Goal: Transaction & Acquisition: Subscribe to service/newsletter

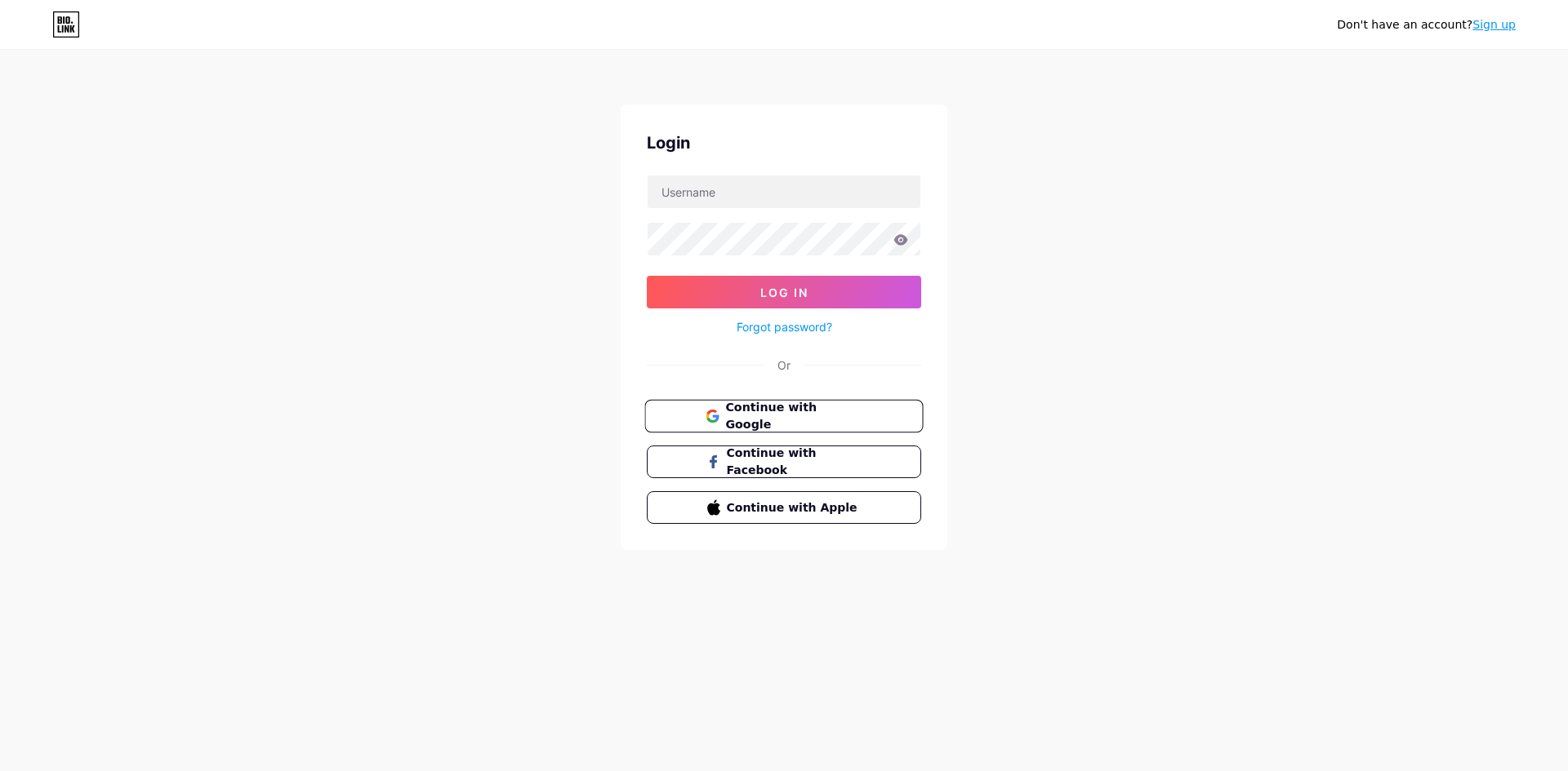
click at [819, 418] on span "Continue with Google" at bounding box center [793, 417] width 136 height 35
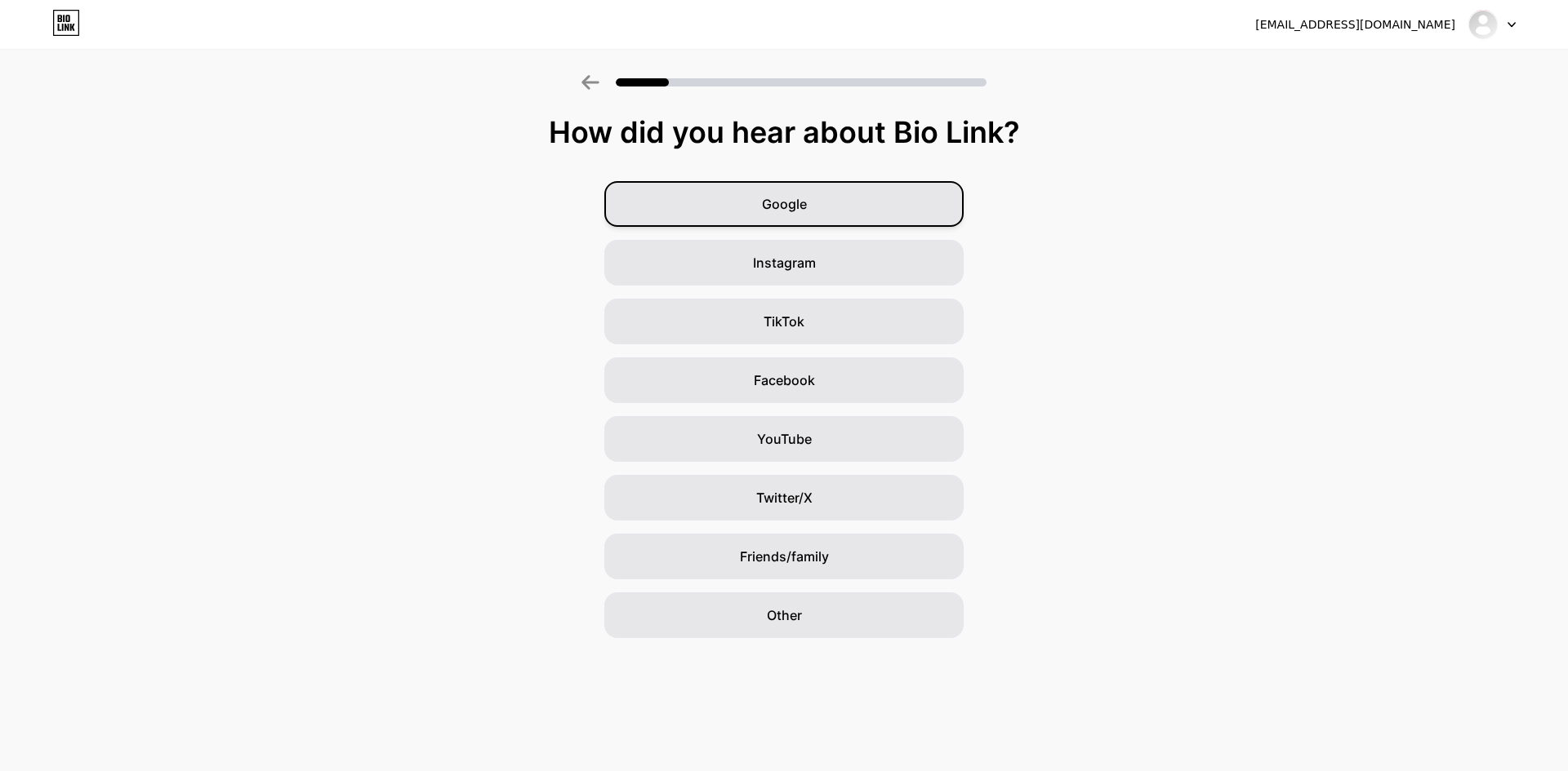
click at [730, 196] on div "Google" at bounding box center [783, 204] width 359 height 46
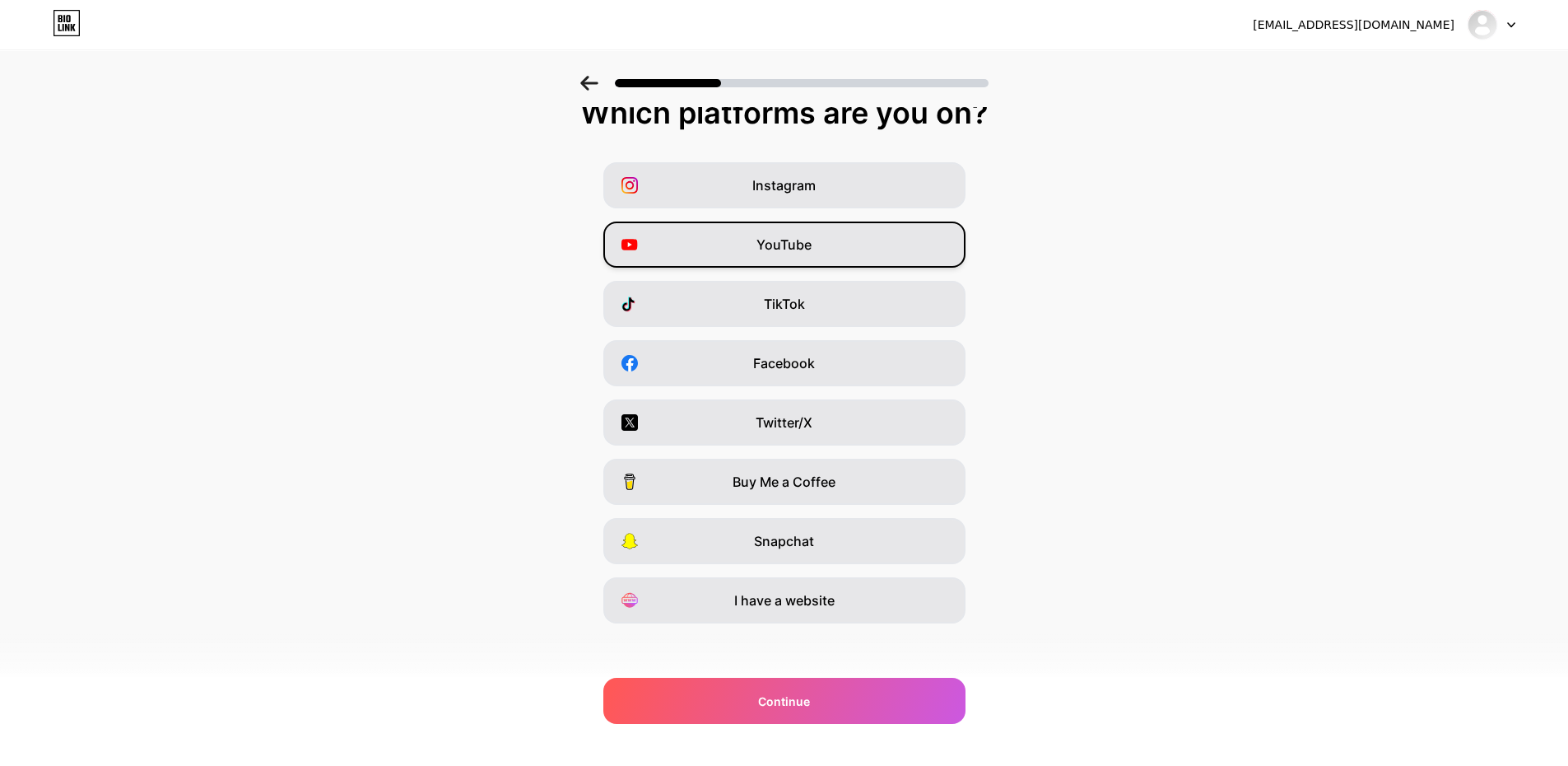
scroll to position [27, 0]
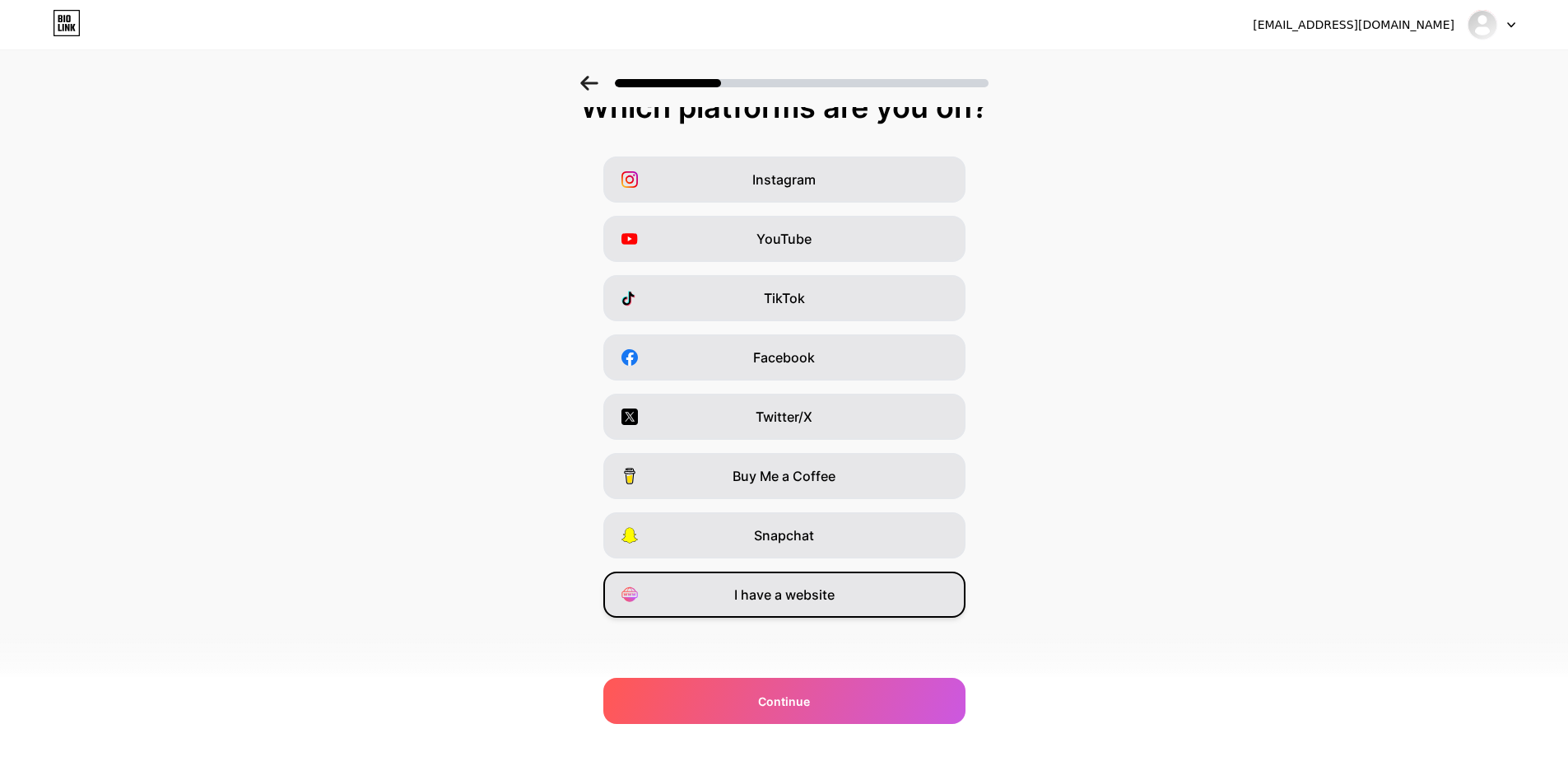
click at [835, 604] on span "I have a website" at bounding box center [784, 594] width 101 height 20
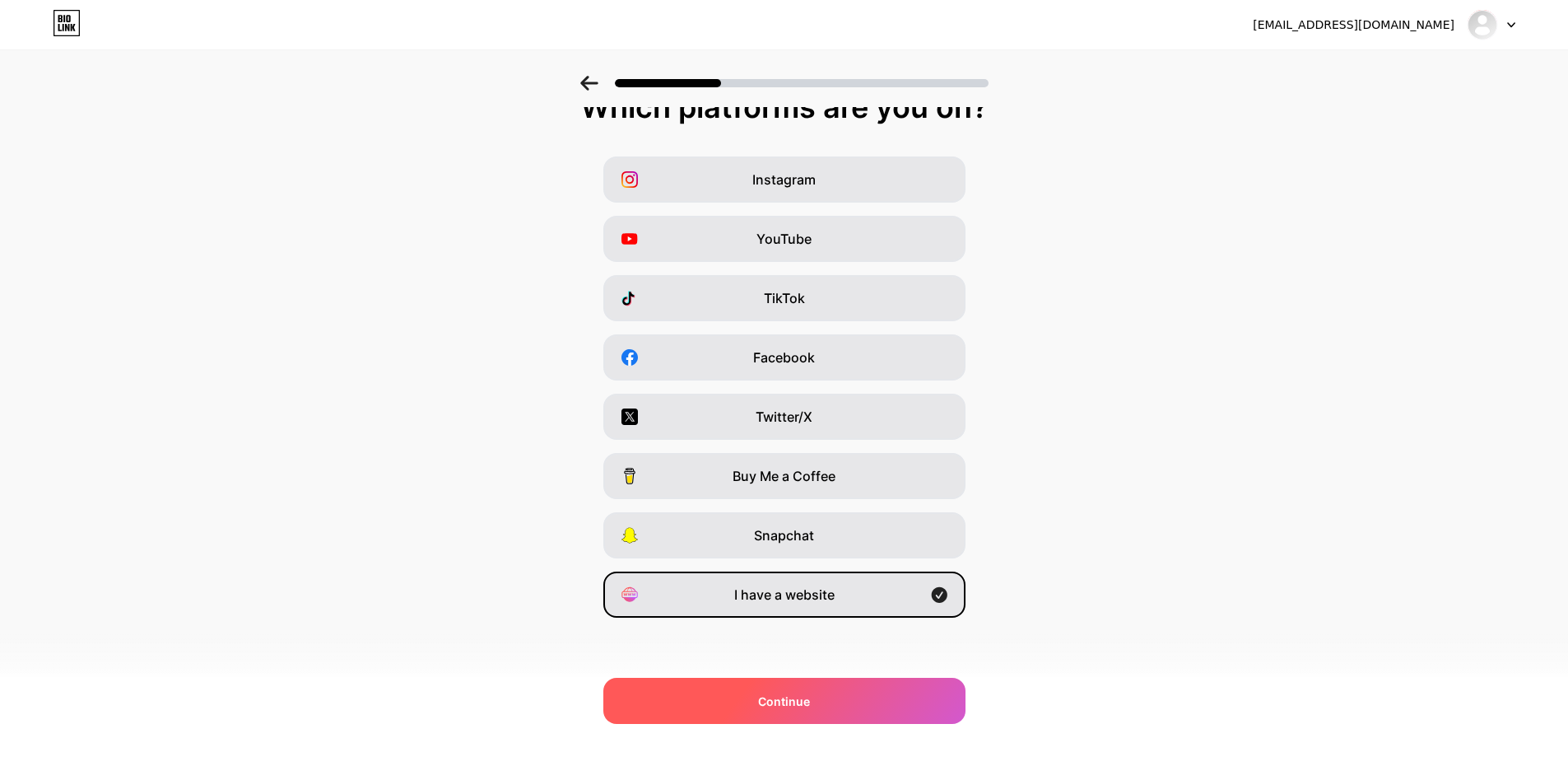
click at [830, 707] on div "Continue" at bounding box center [784, 701] width 362 height 46
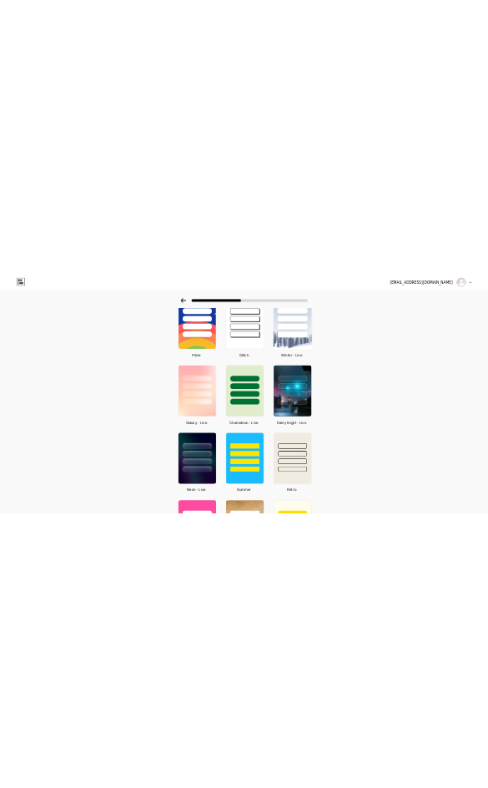
scroll to position [0, 0]
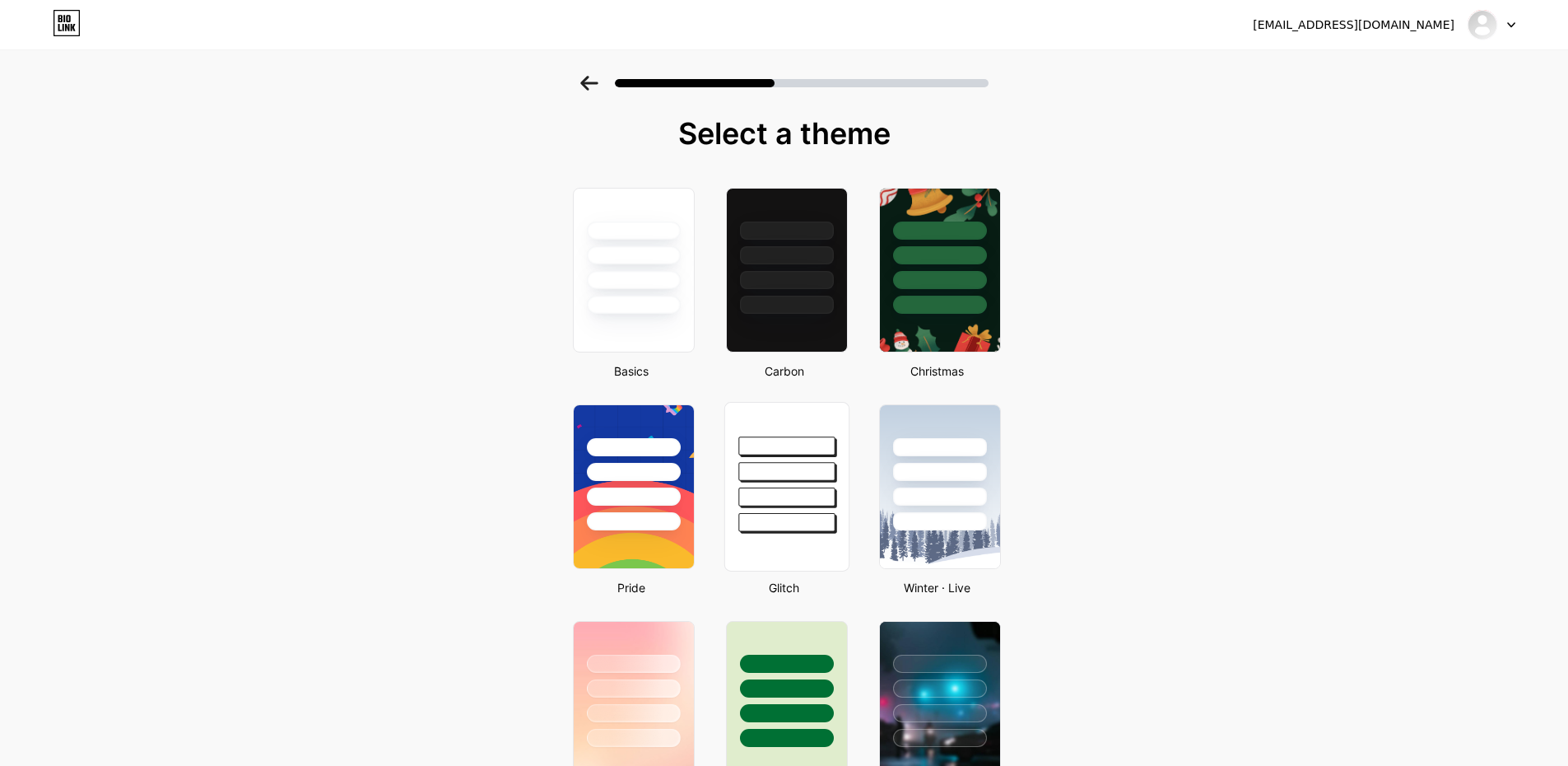
click at [778, 478] on div at bounding box center [786, 471] width 97 height 19
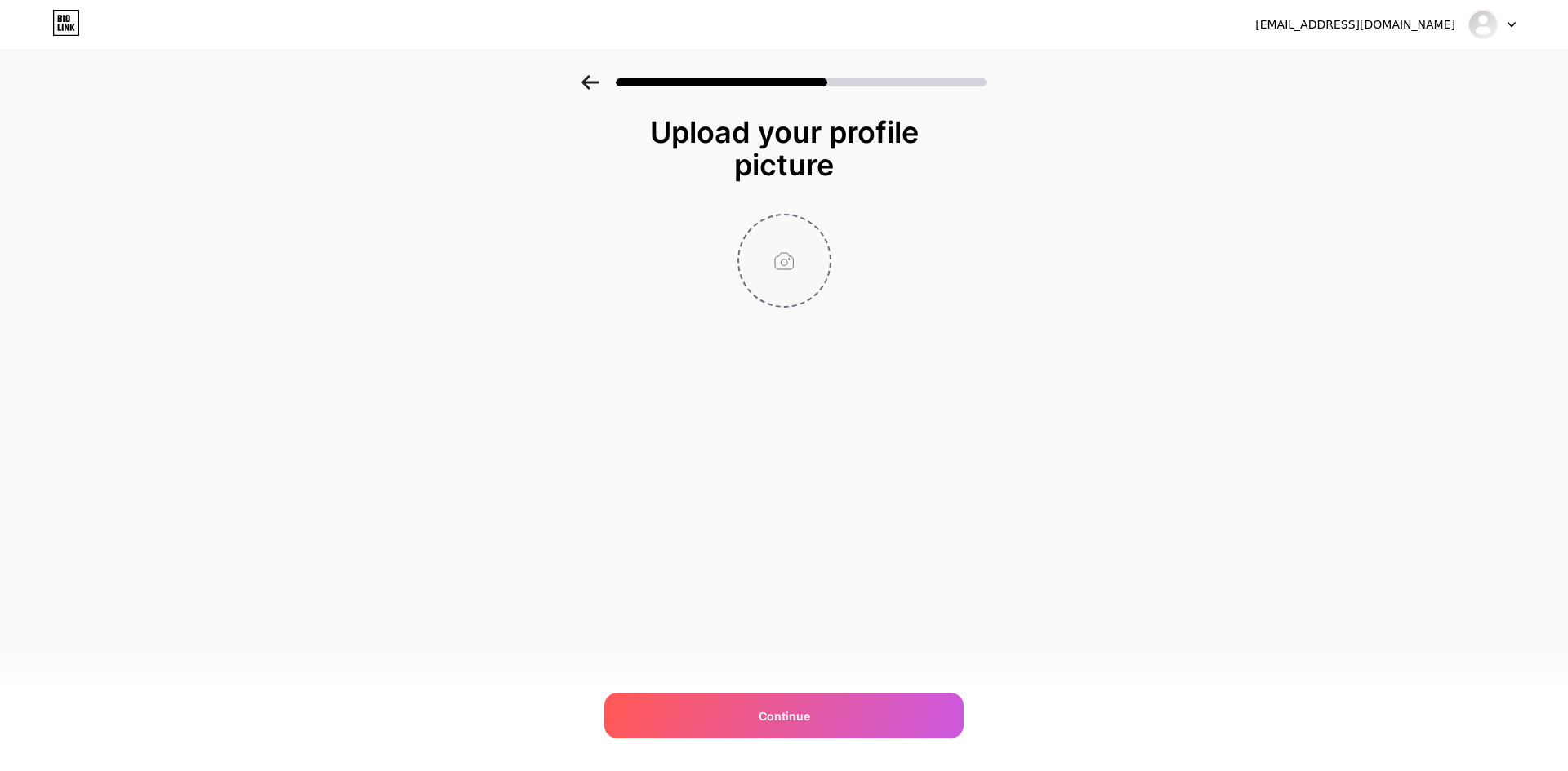
click at [783, 274] on input "file" at bounding box center [784, 260] width 91 height 91
type input "C:\fakepath\ChatGPT Image 15 Sep 2025, 19.23.02.png"
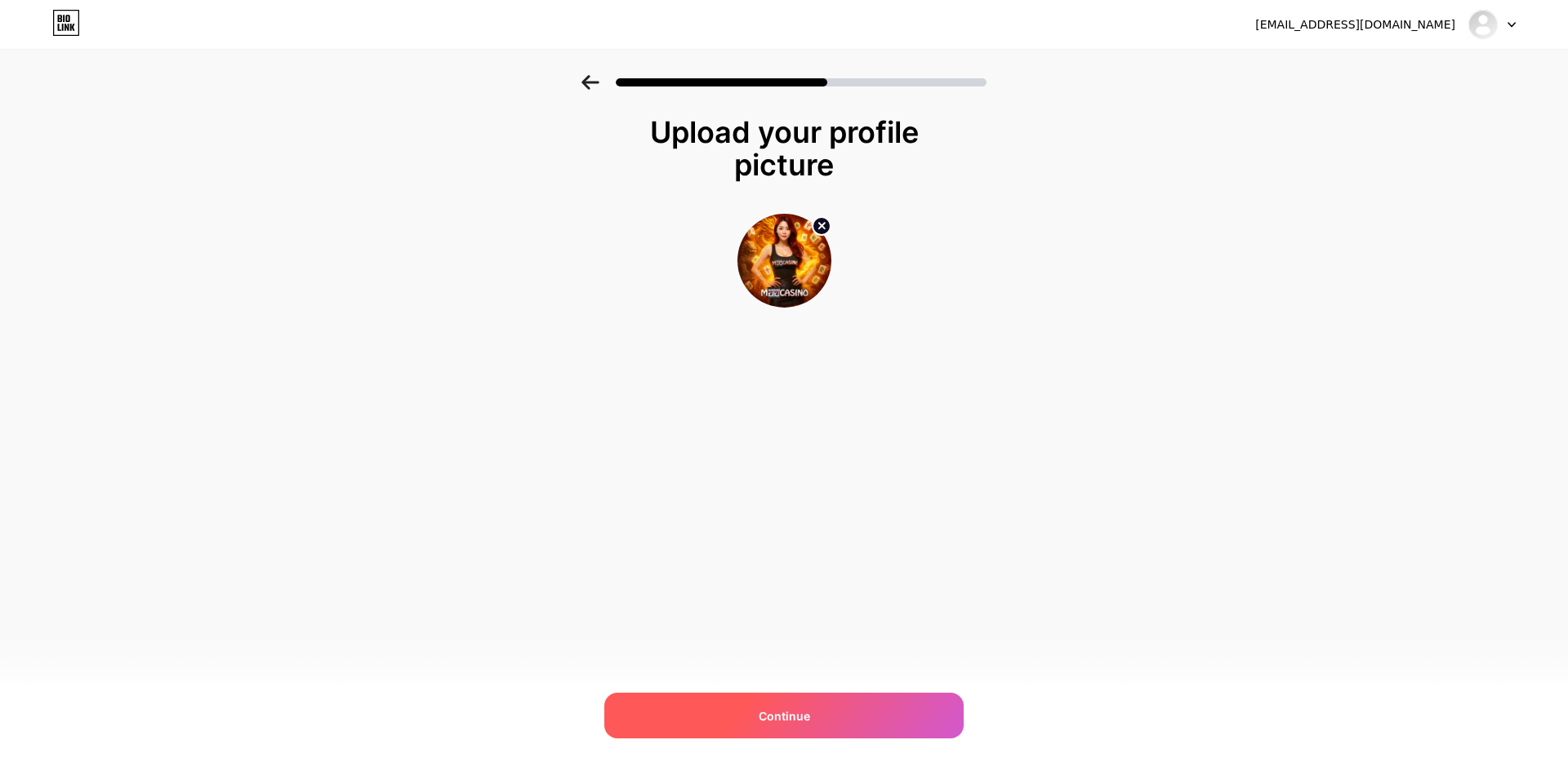
click at [934, 731] on div "Continue" at bounding box center [783, 715] width 359 height 46
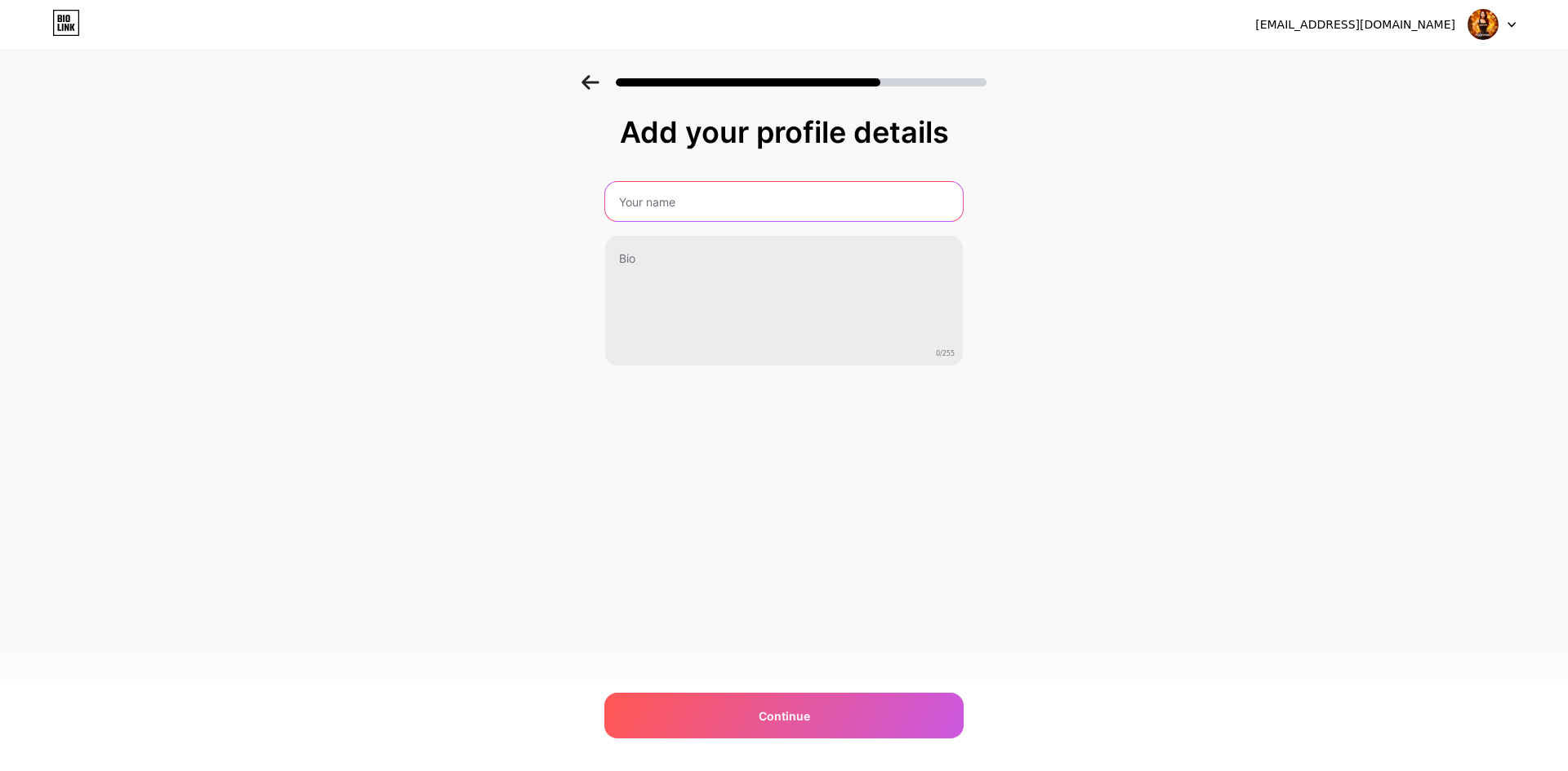
click at [782, 203] on input "text" at bounding box center [783, 202] width 357 height 39
type input "m77casino"
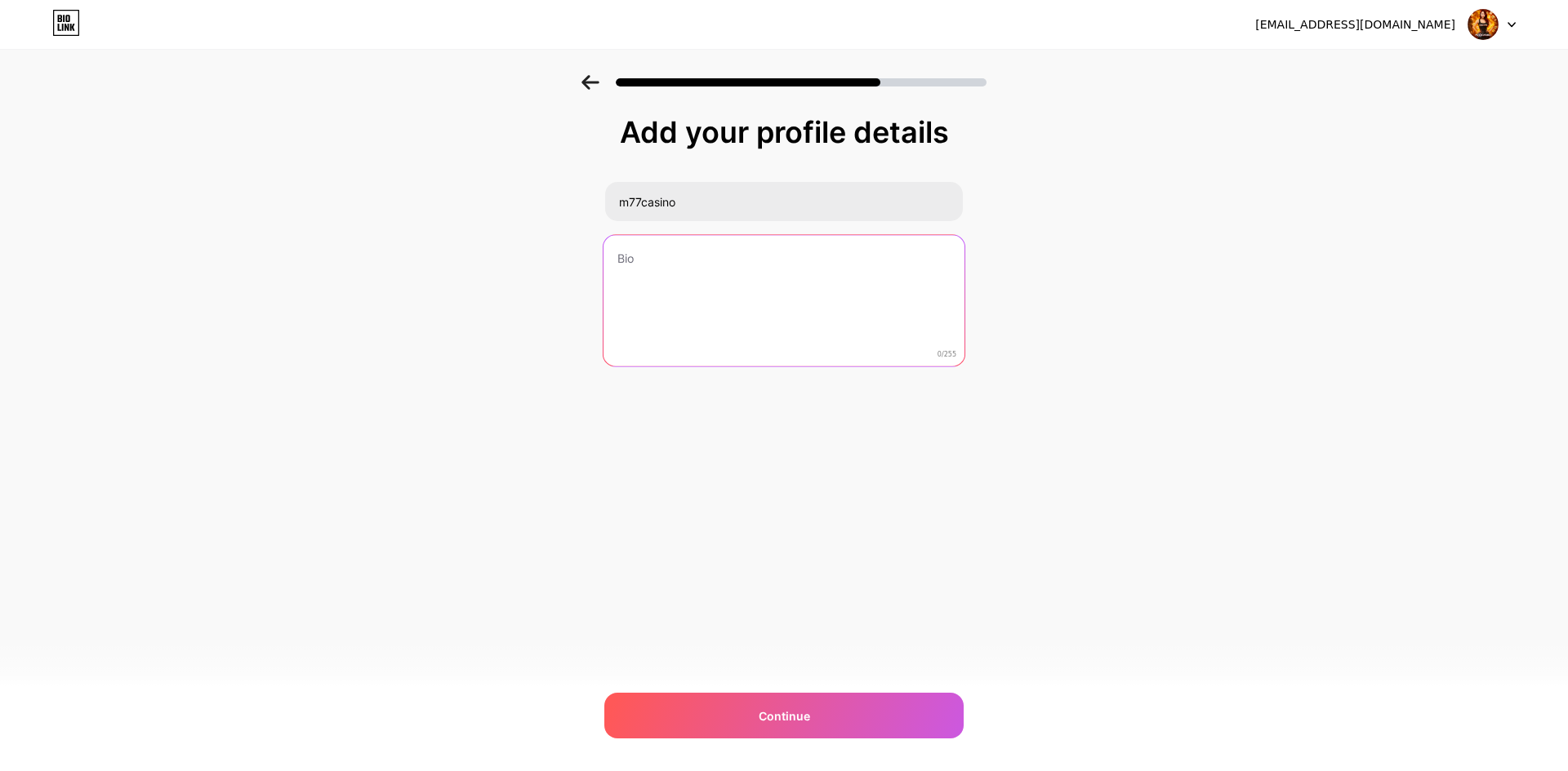
click at [728, 300] on textarea at bounding box center [784, 301] width 361 height 133
paste textarea "M77Casino Link Resmi Alternatif | Slot Online & Casino Terpercaya"
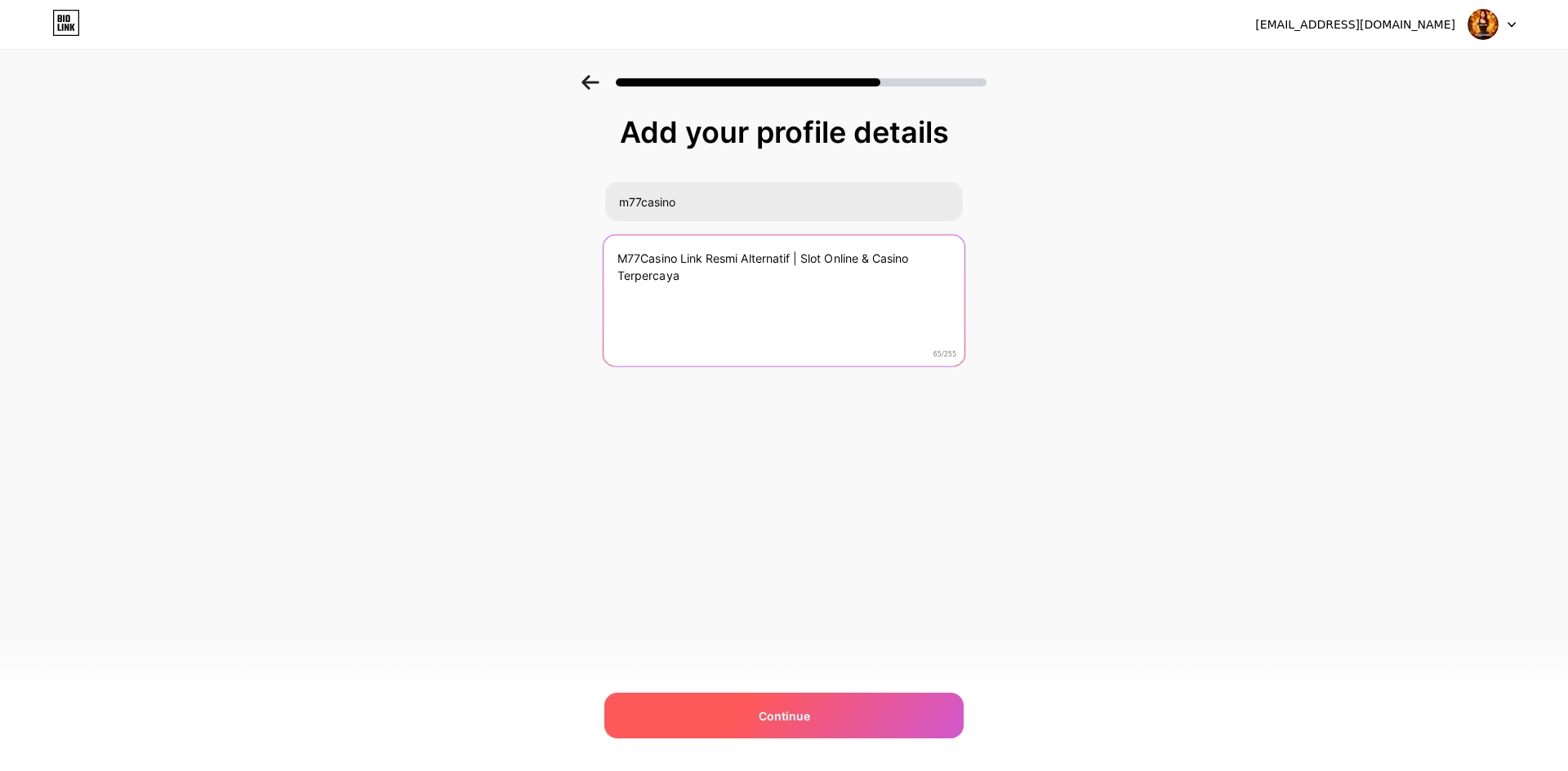
type textarea "M77Casino Link Resmi Alternatif | Slot Online & Casino Terpercaya"
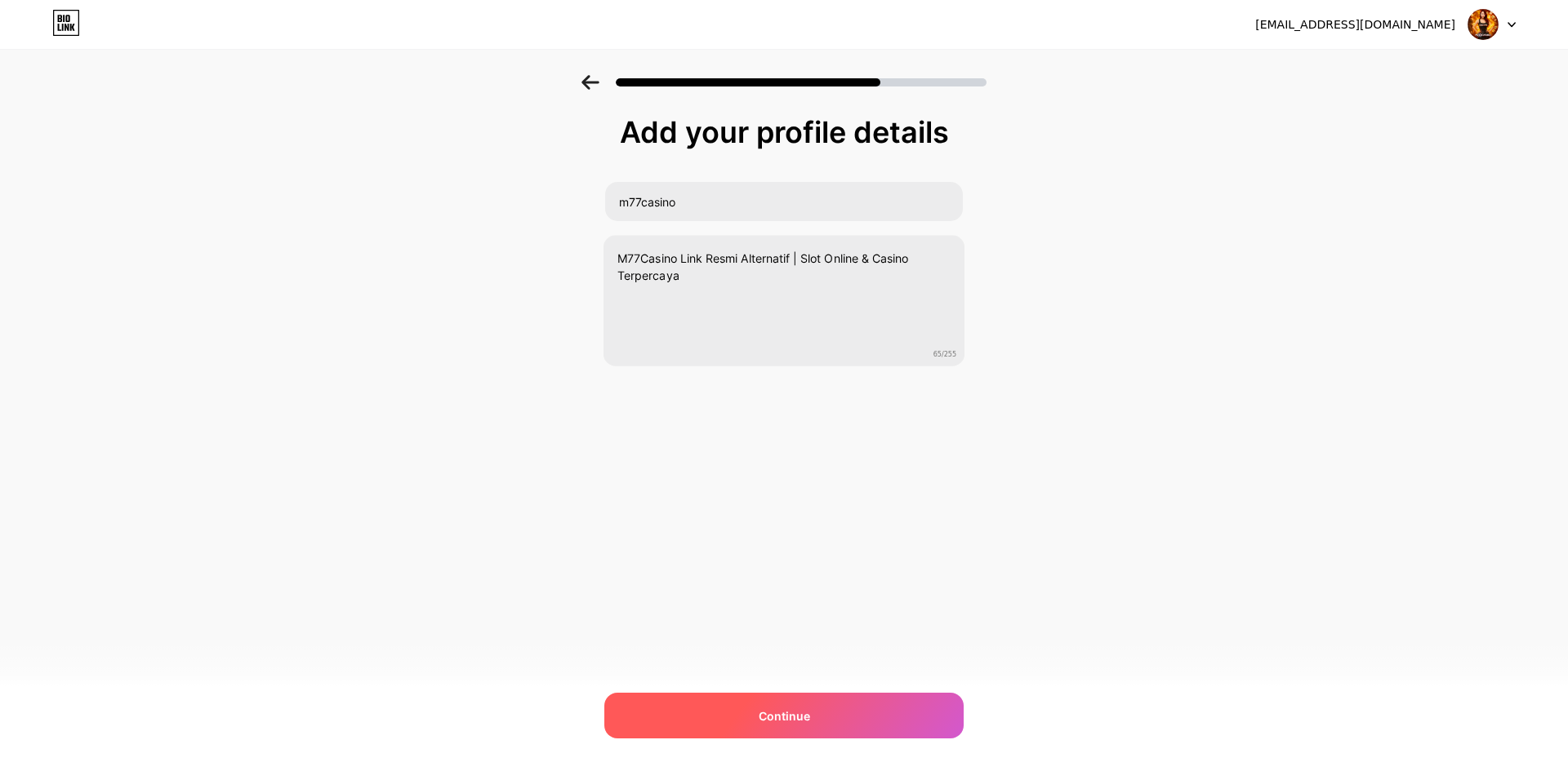
click at [837, 707] on div "Continue" at bounding box center [783, 715] width 359 height 46
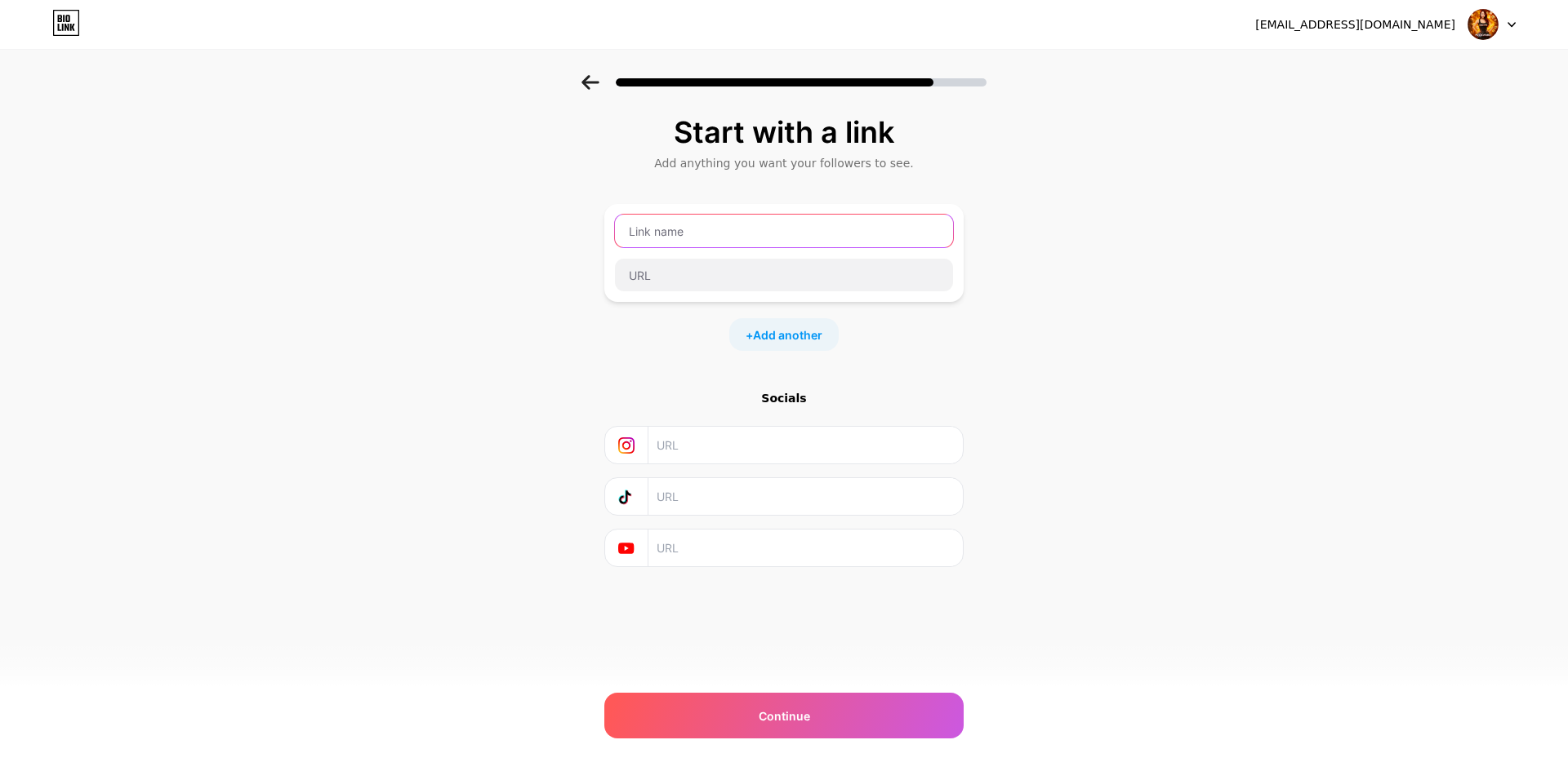
click at [730, 244] on input "text" at bounding box center [783, 230] width 338 height 32
click at [727, 237] on input "text" at bounding box center [783, 230] width 338 height 32
click at [656, 283] on input "text" at bounding box center [783, 274] width 338 height 32
click at [1023, 401] on div "Start with a link Add anything you want your followers to see. m77casino01 + Ad…" at bounding box center [784, 362] width 1568 height 574
click at [777, 247] on input "m77casino01" at bounding box center [783, 230] width 338 height 32
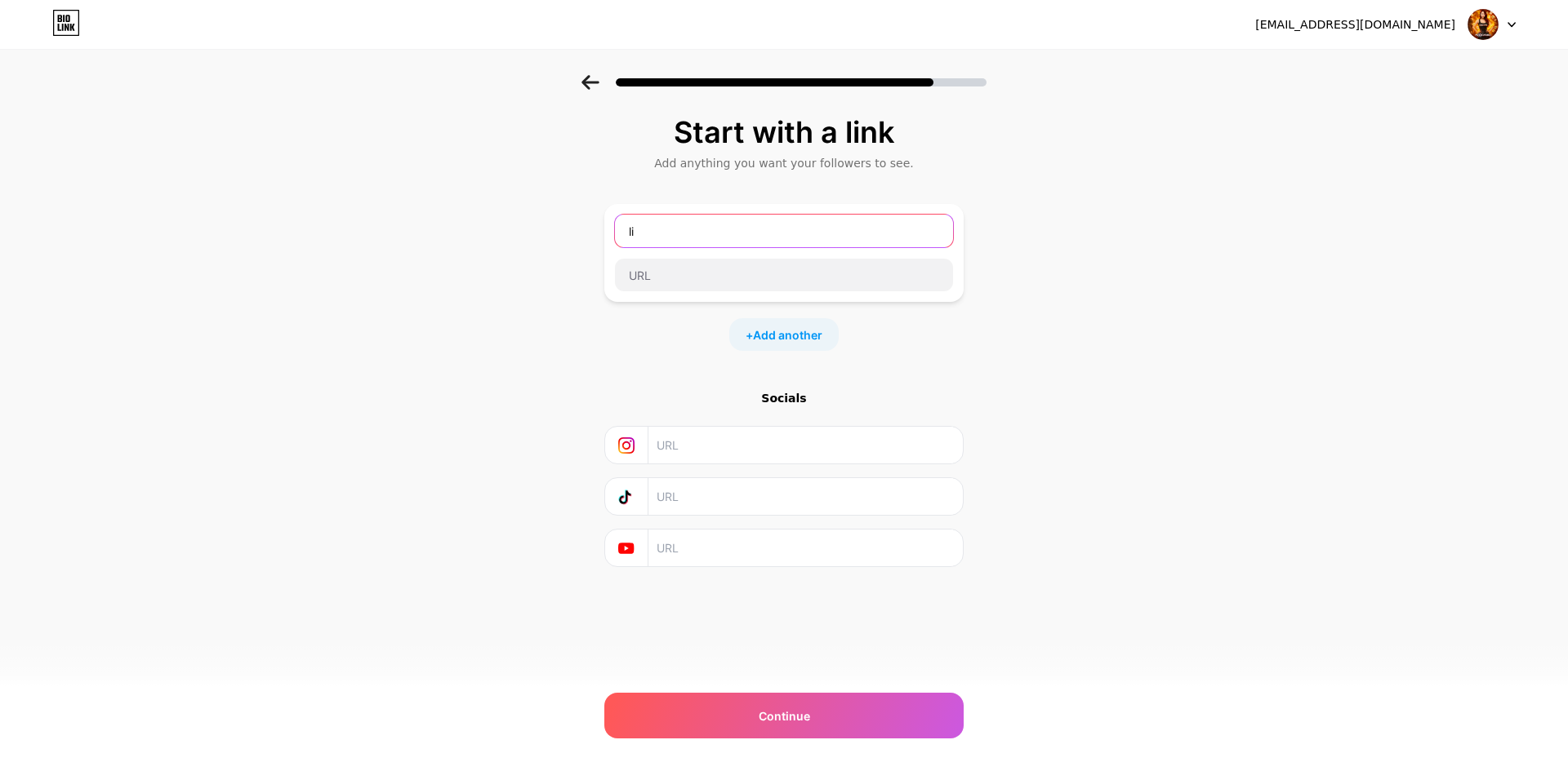
type input "l"
type input "Link Resmi M77CASINO"
click at [743, 292] on div at bounding box center [783, 275] width 340 height 34
click at [746, 278] on input "text" at bounding box center [783, 274] width 338 height 32
click at [688, 277] on input "text" at bounding box center [783, 274] width 338 height 32
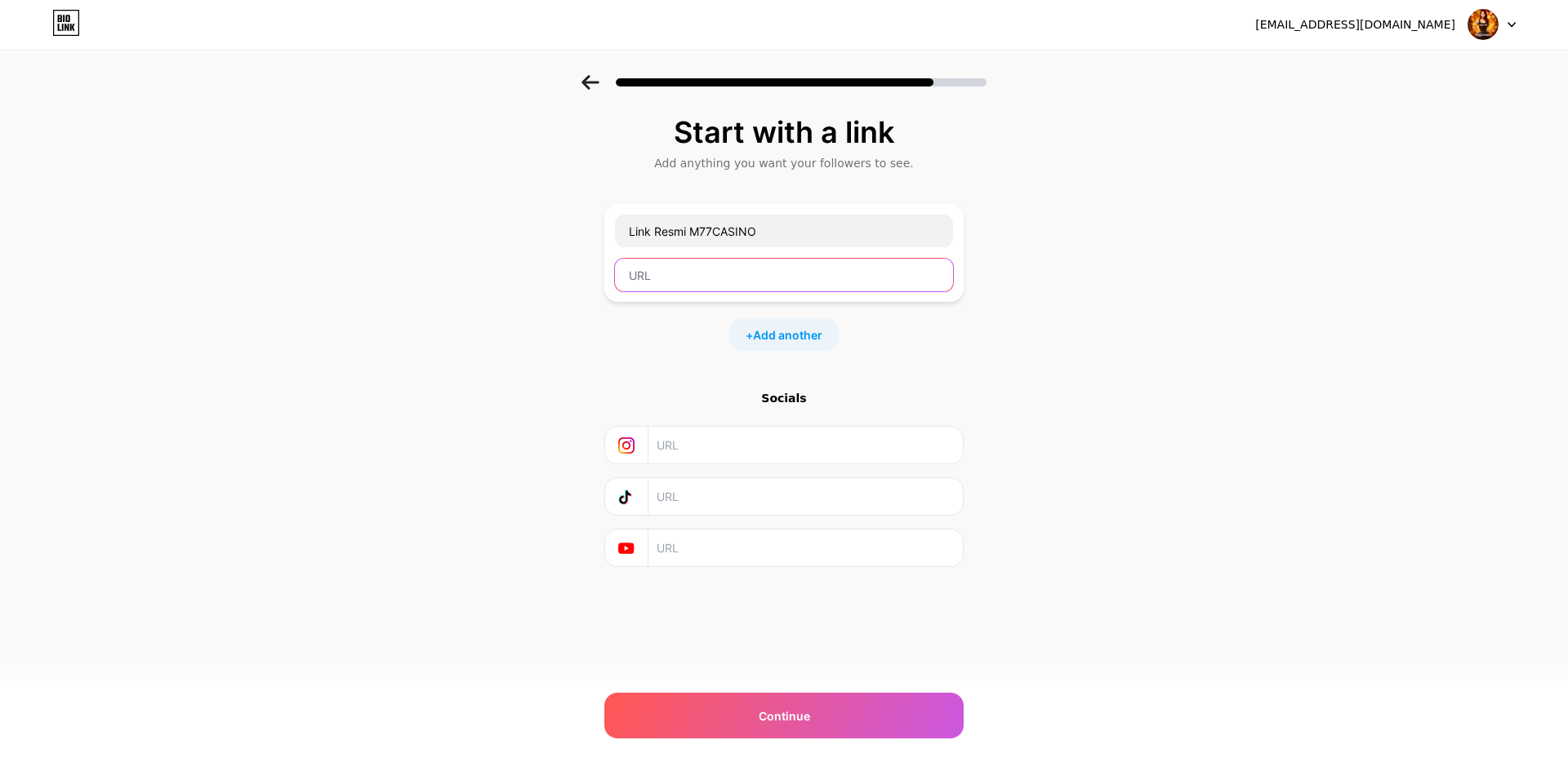
paste input "https://srt.lat/go/bTKQzQ"
type input "https://srt.lat/go/bTKQzQ"
click at [411, 377] on div "Start with a link Add anything you want your followers to see. Link Resmi M77CA…" at bounding box center [784, 362] width 1568 height 574
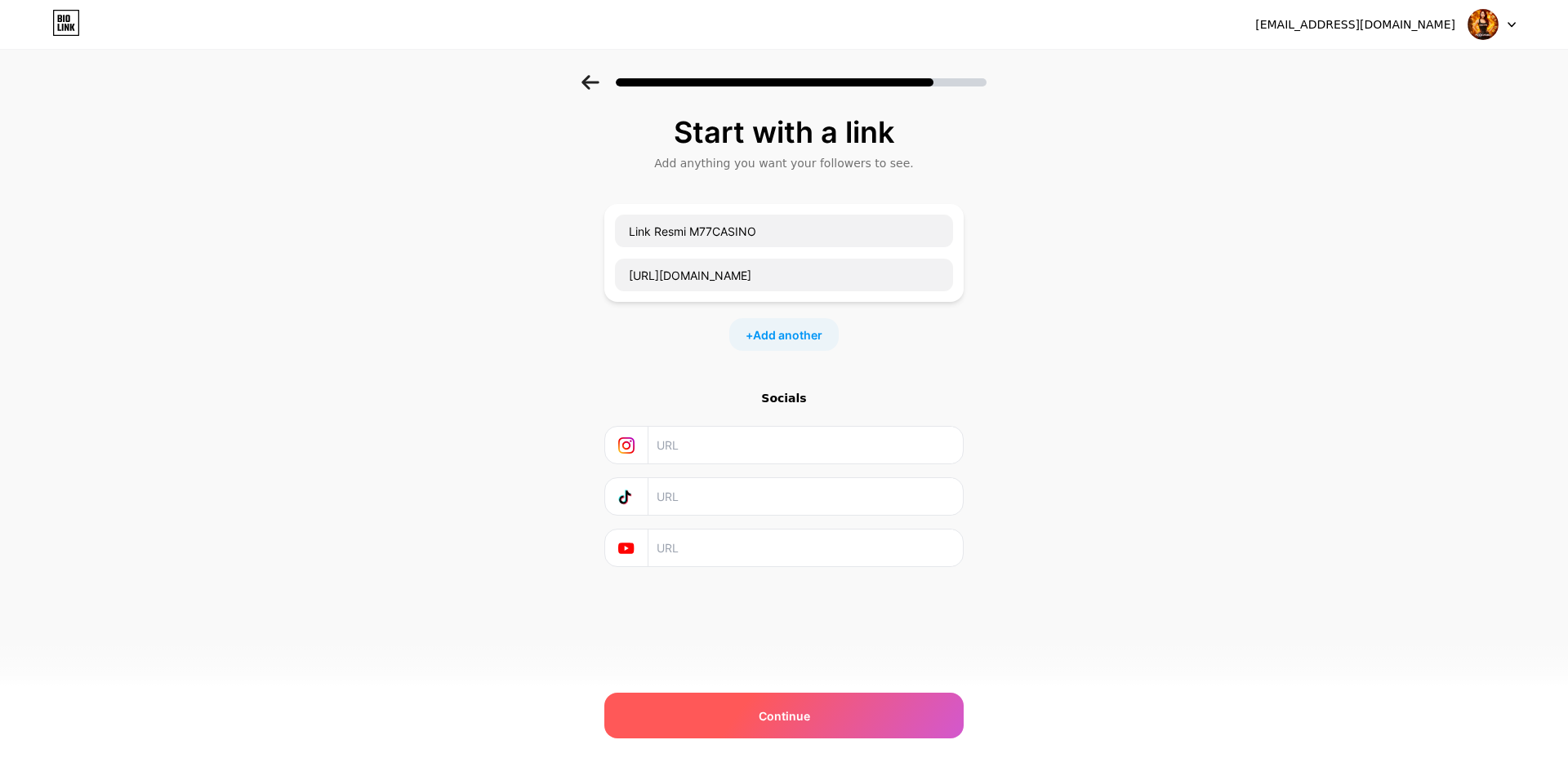
click at [814, 709] on div "Continue" at bounding box center [783, 715] width 359 height 46
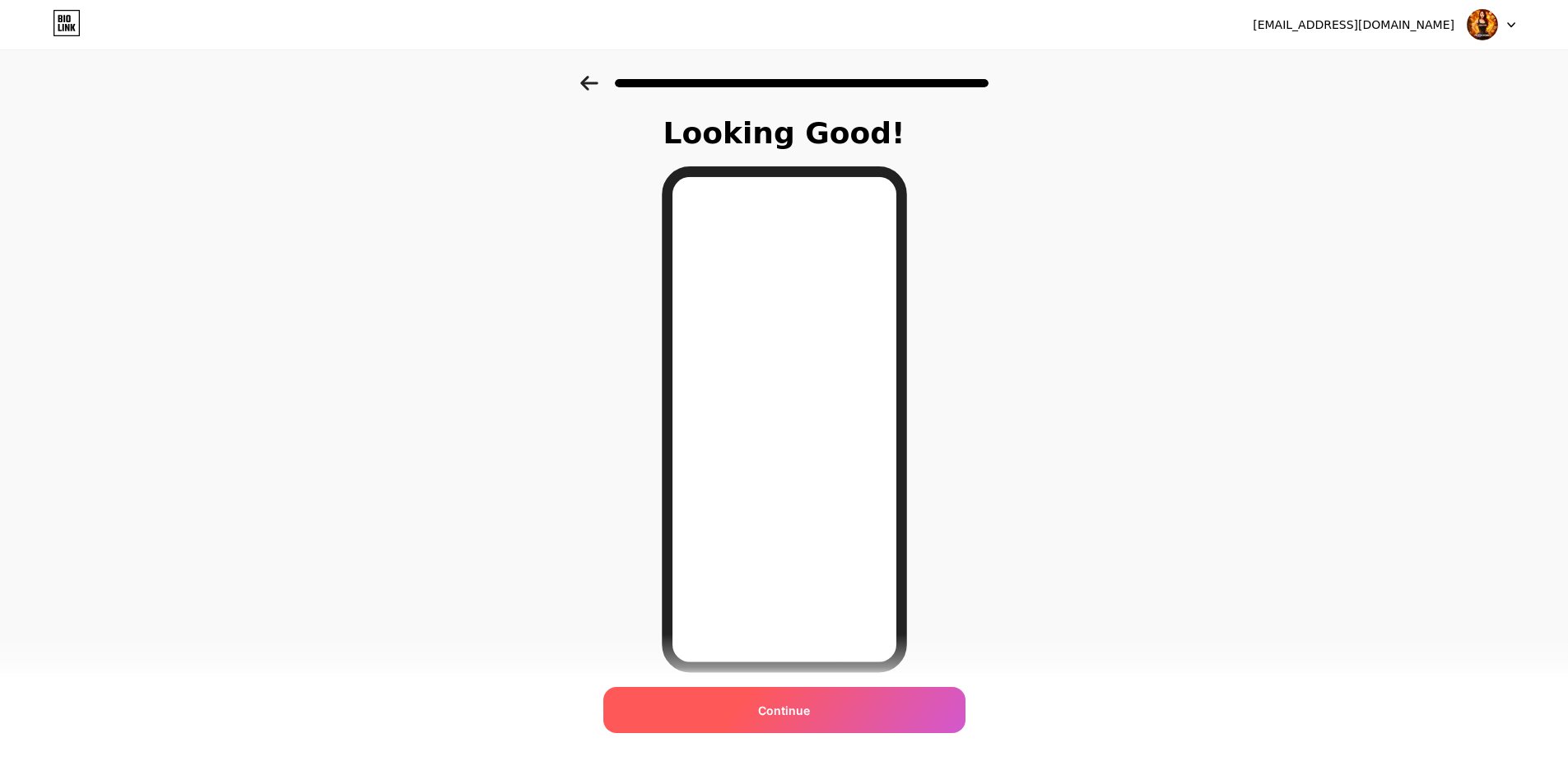
click at [825, 719] on div "Continue" at bounding box center [784, 710] width 362 height 46
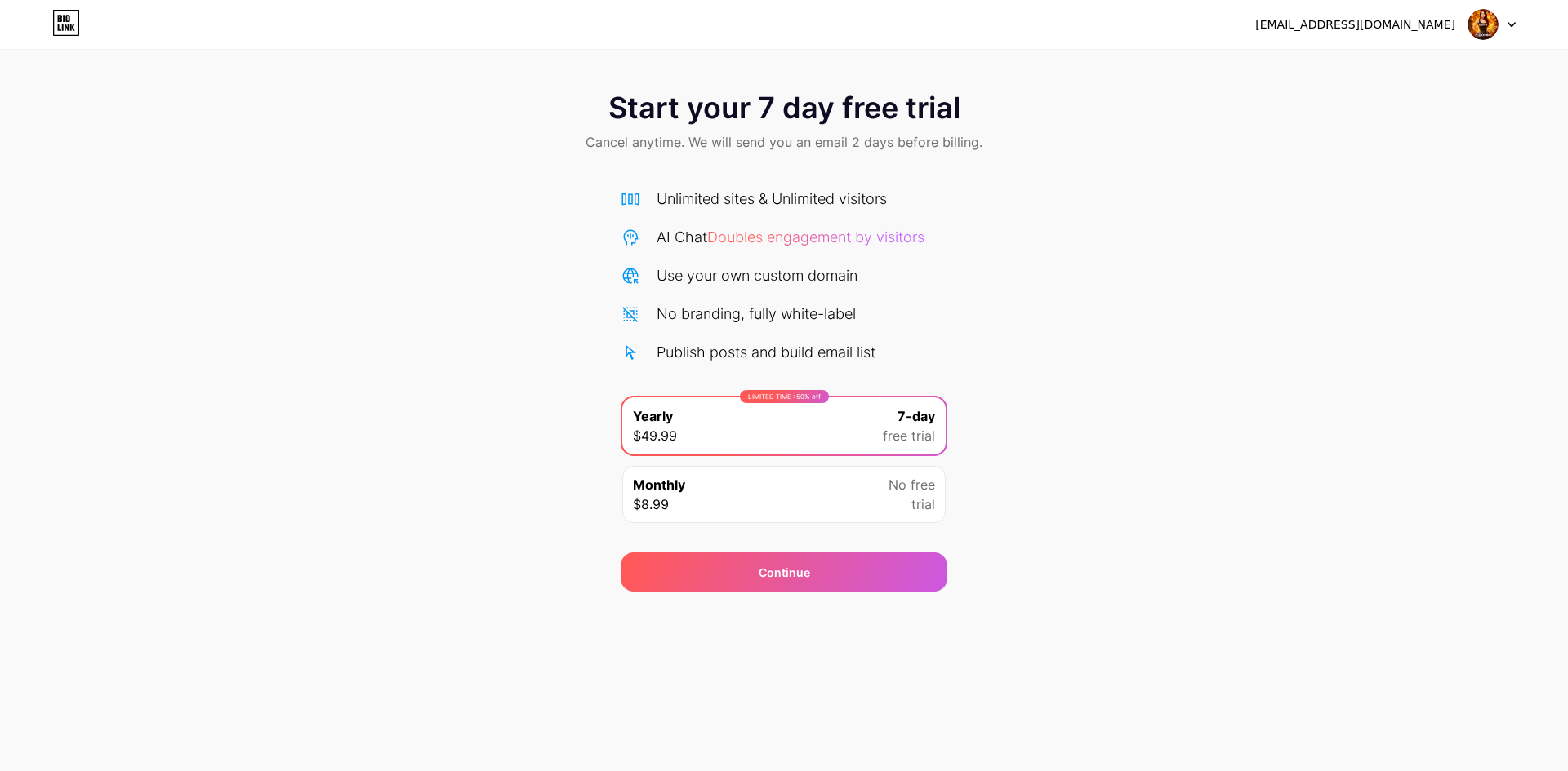
click at [915, 504] on span "trial" at bounding box center [923, 505] width 23 height 20
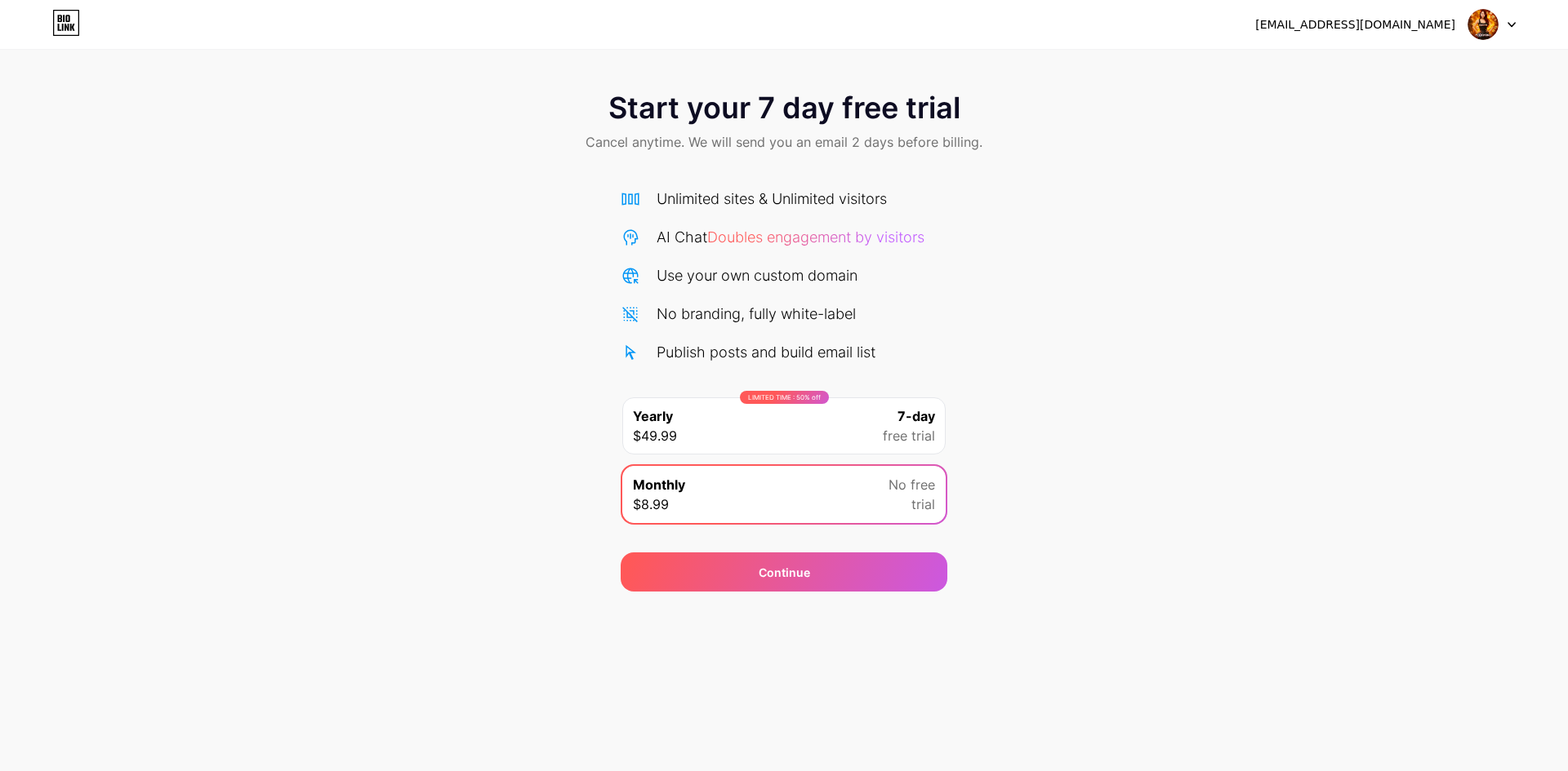
click at [913, 456] on div "LIMITED TIME : 50% off Yearly $49.99 7-day free trial" at bounding box center [784, 427] width 327 height 61
click at [888, 430] on span "free trial" at bounding box center [908, 436] width 52 height 20
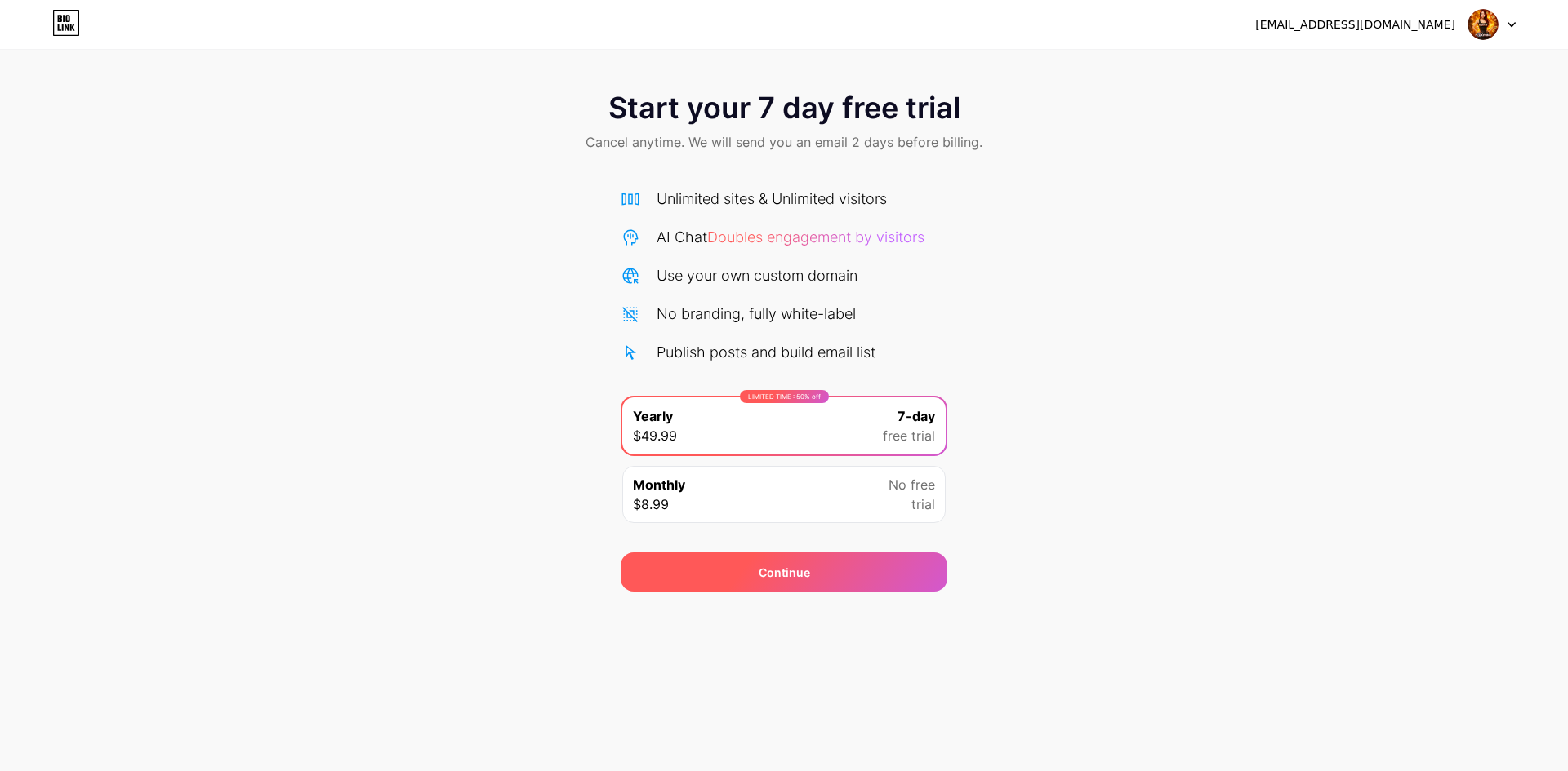
click at [851, 558] on div "Continue" at bounding box center [784, 572] width 327 height 39
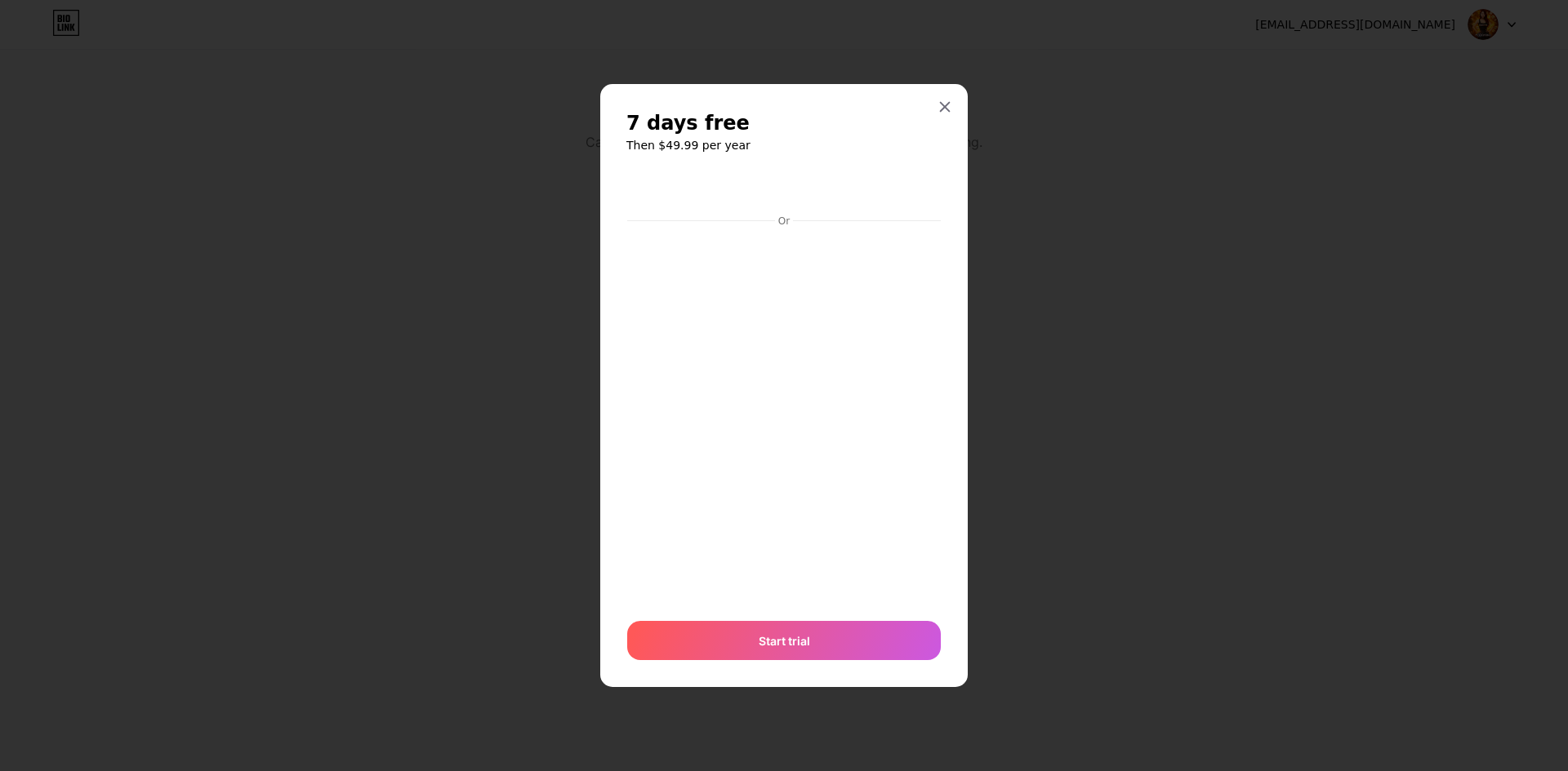
click at [943, 108] on icon at bounding box center [945, 107] width 13 height 13
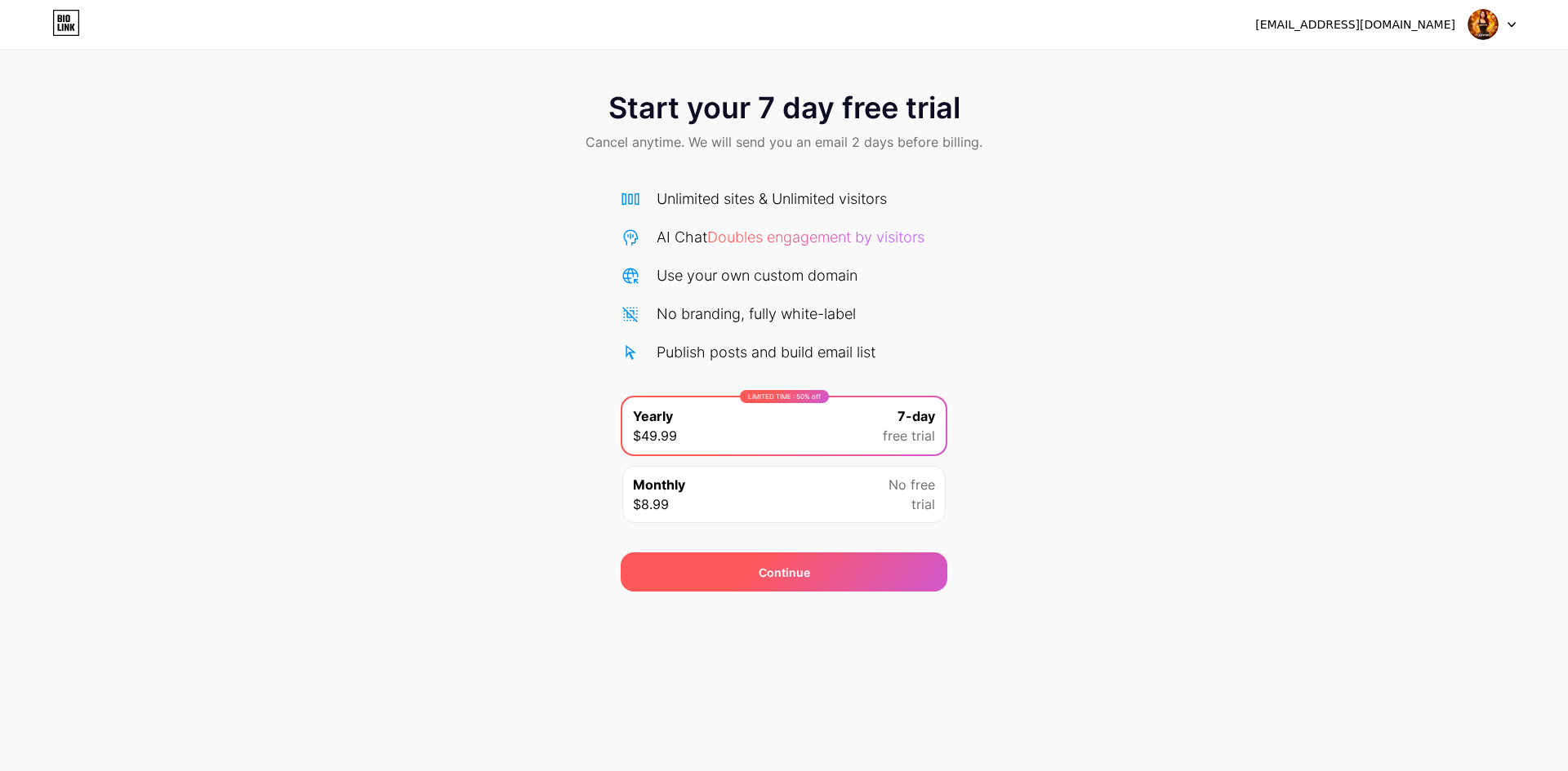
click at [890, 558] on div "Continue" at bounding box center [784, 572] width 327 height 39
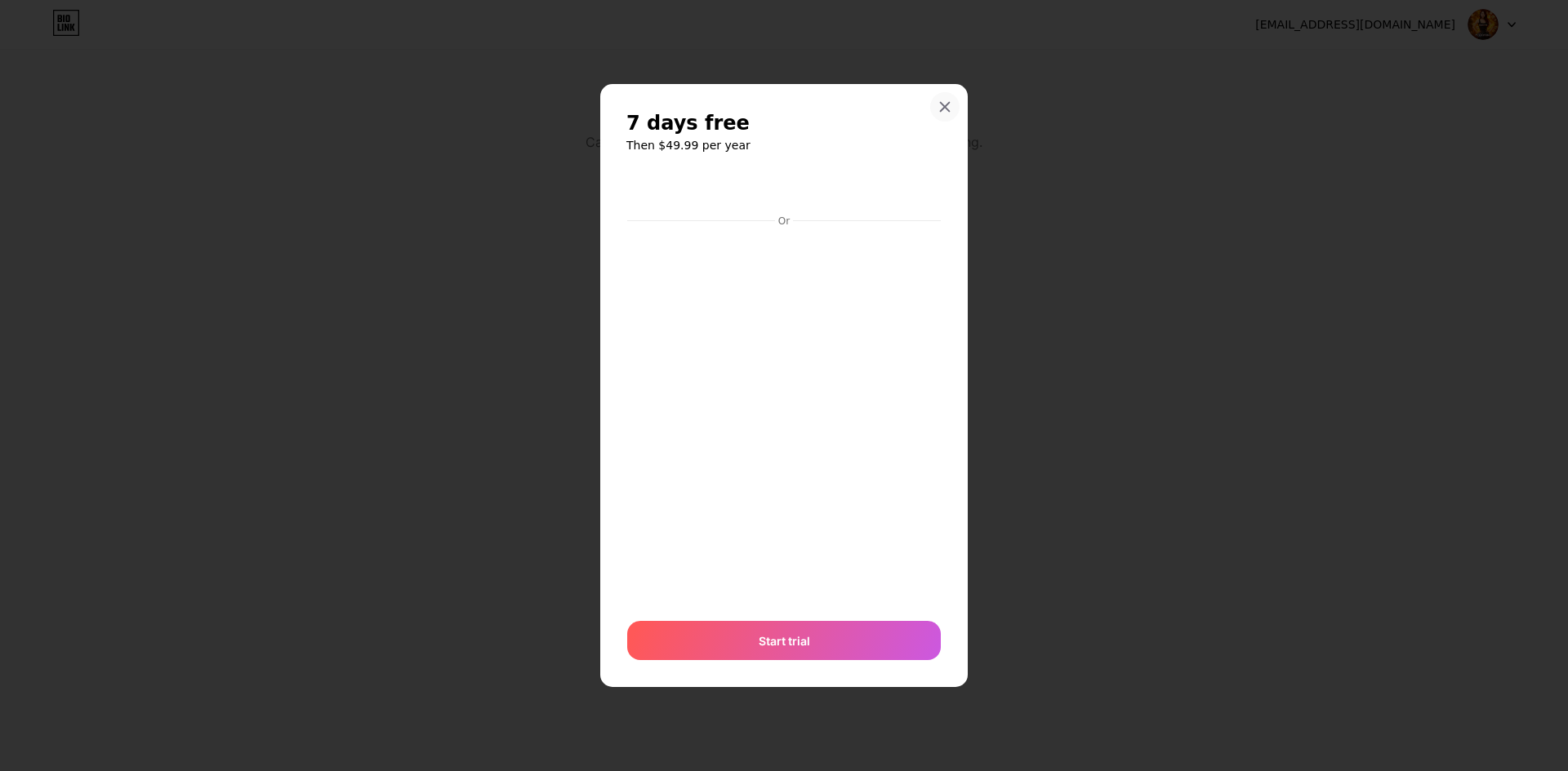
click at [950, 106] on icon at bounding box center [945, 107] width 13 height 13
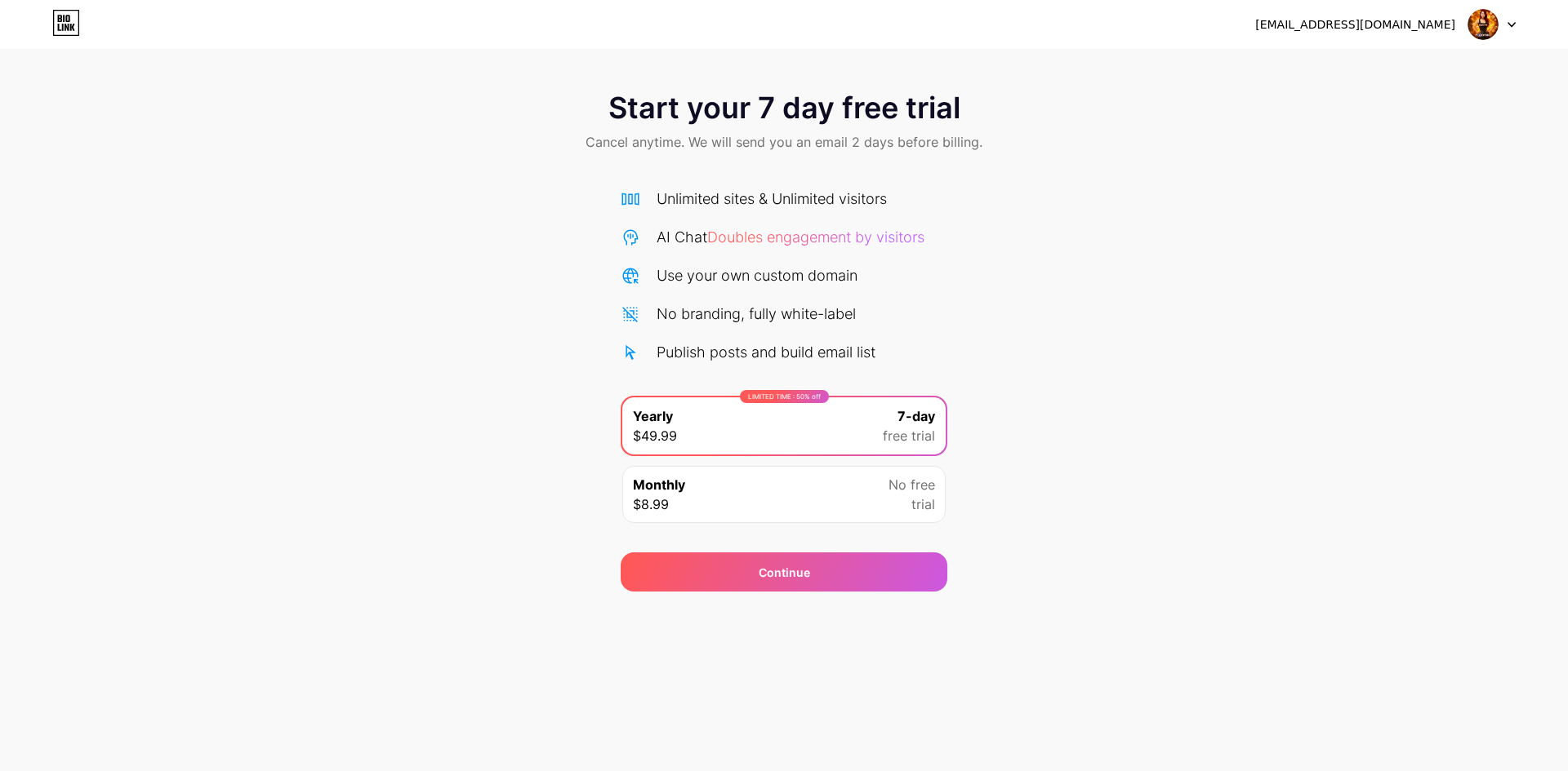
click at [871, 499] on div "Monthly $8.99 No free trial" at bounding box center [784, 494] width 323 height 57
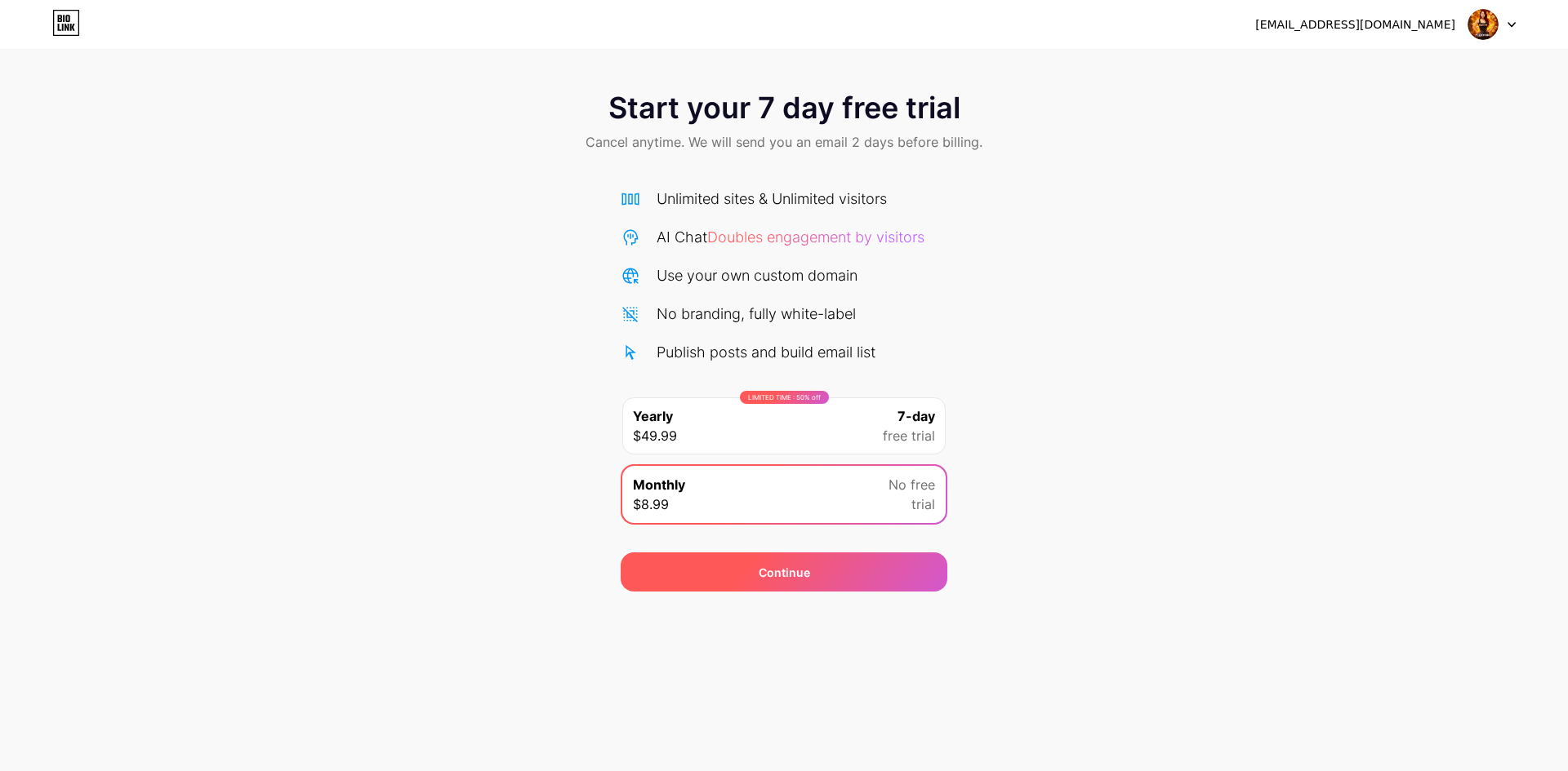
click at [873, 568] on div "Continue" at bounding box center [784, 572] width 327 height 39
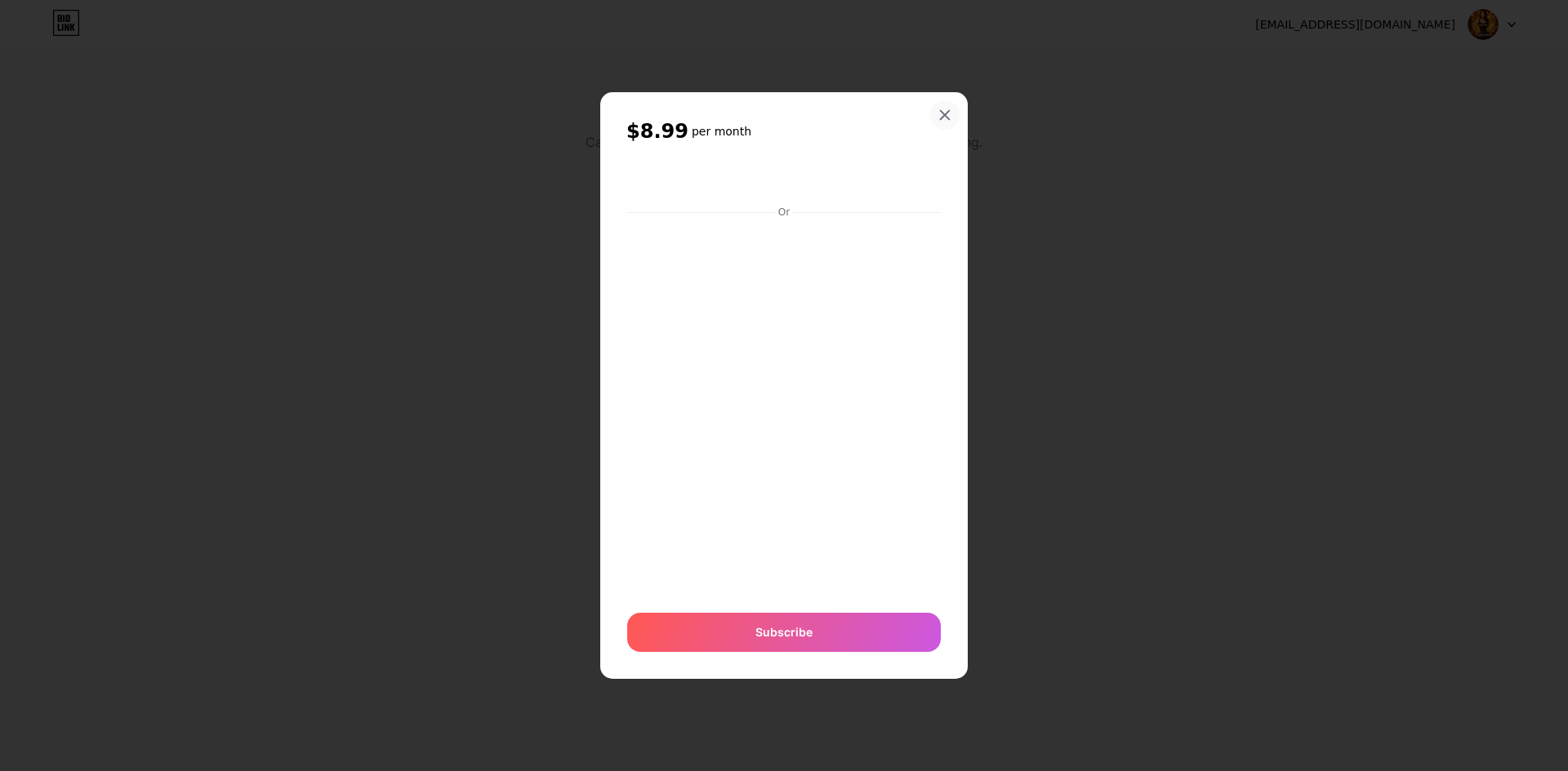
click at [948, 120] on icon at bounding box center [945, 114] width 13 height 13
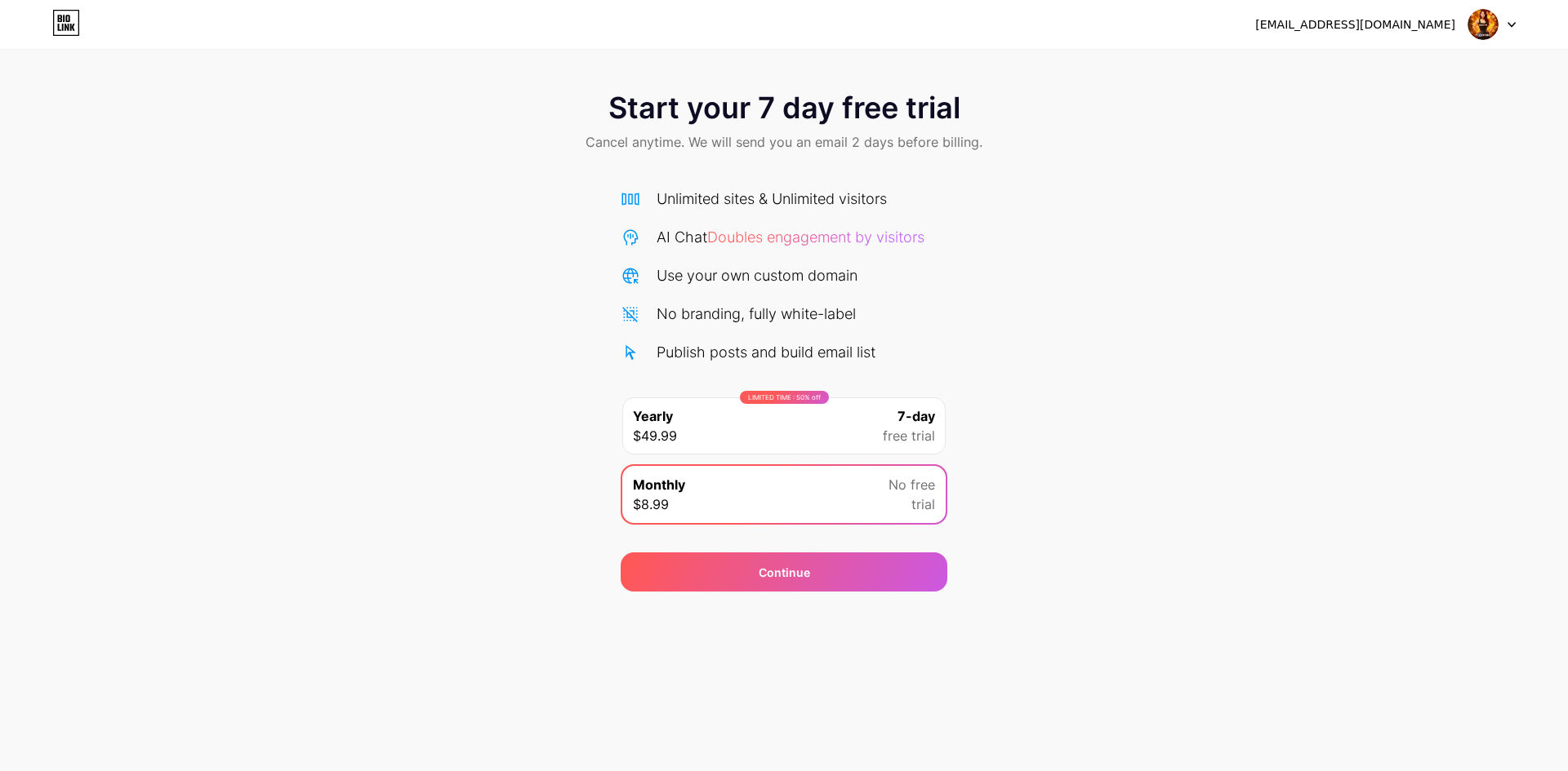
click at [19, 28] on div "[EMAIL_ADDRESS][DOMAIN_NAME] Logout" at bounding box center [784, 24] width 1568 height 29
click at [1506, 23] on div at bounding box center [1492, 24] width 47 height 29
click at [1259, 205] on div "Start your 7 day free trial Cancel anytime. We will send you an email 2 days be…" at bounding box center [784, 334] width 1568 height 517
click at [27, 18] on div "[EMAIL_ADDRESS][DOMAIN_NAME] Logout" at bounding box center [784, 24] width 1568 height 29
click at [1068, 72] on div "Start your 7 day free trial Cancel anytime. We will send you an email 2 days be…" at bounding box center [784, 295] width 1568 height 592
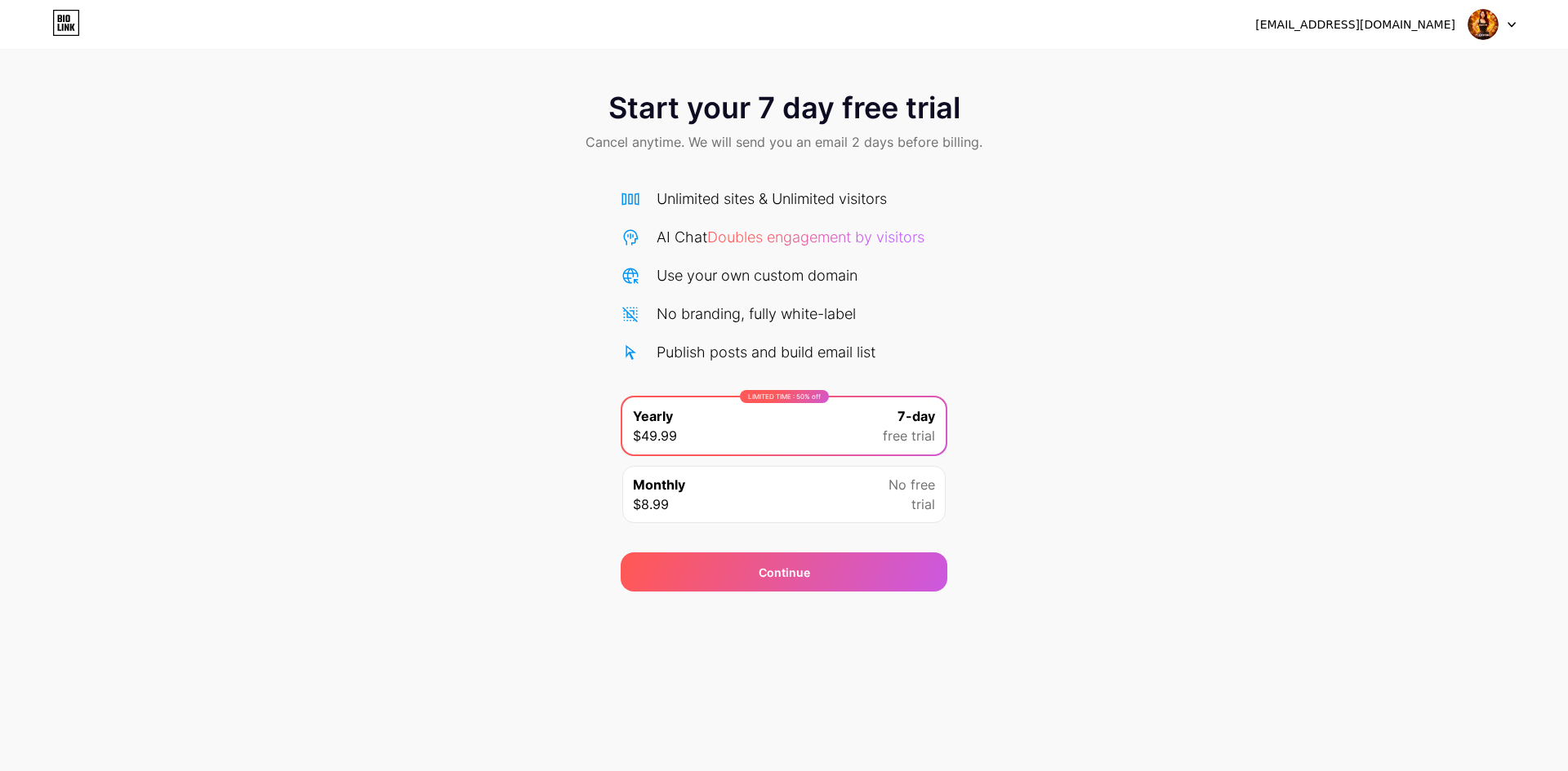
click at [68, 23] on icon at bounding box center [68, 19] width 4 height 8
click at [477, 24] on div "[EMAIL_ADDRESS][DOMAIN_NAME]" at bounding box center [1355, 25] width 200 height 18
drag, startPoint x: 174, startPoint y: 42, endPoint x: 564, endPoint y: 287, distance: 460.6
click at [176, 42] on div "m77casinosunflower04@gmail.com Logout" at bounding box center [784, 24] width 1568 height 49
click at [477, 602] on div "m77casinosunflower04@gmail.com Logout Link Copied Start your 7 day free trial C…" at bounding box center [784, 386] width 1568 height 771
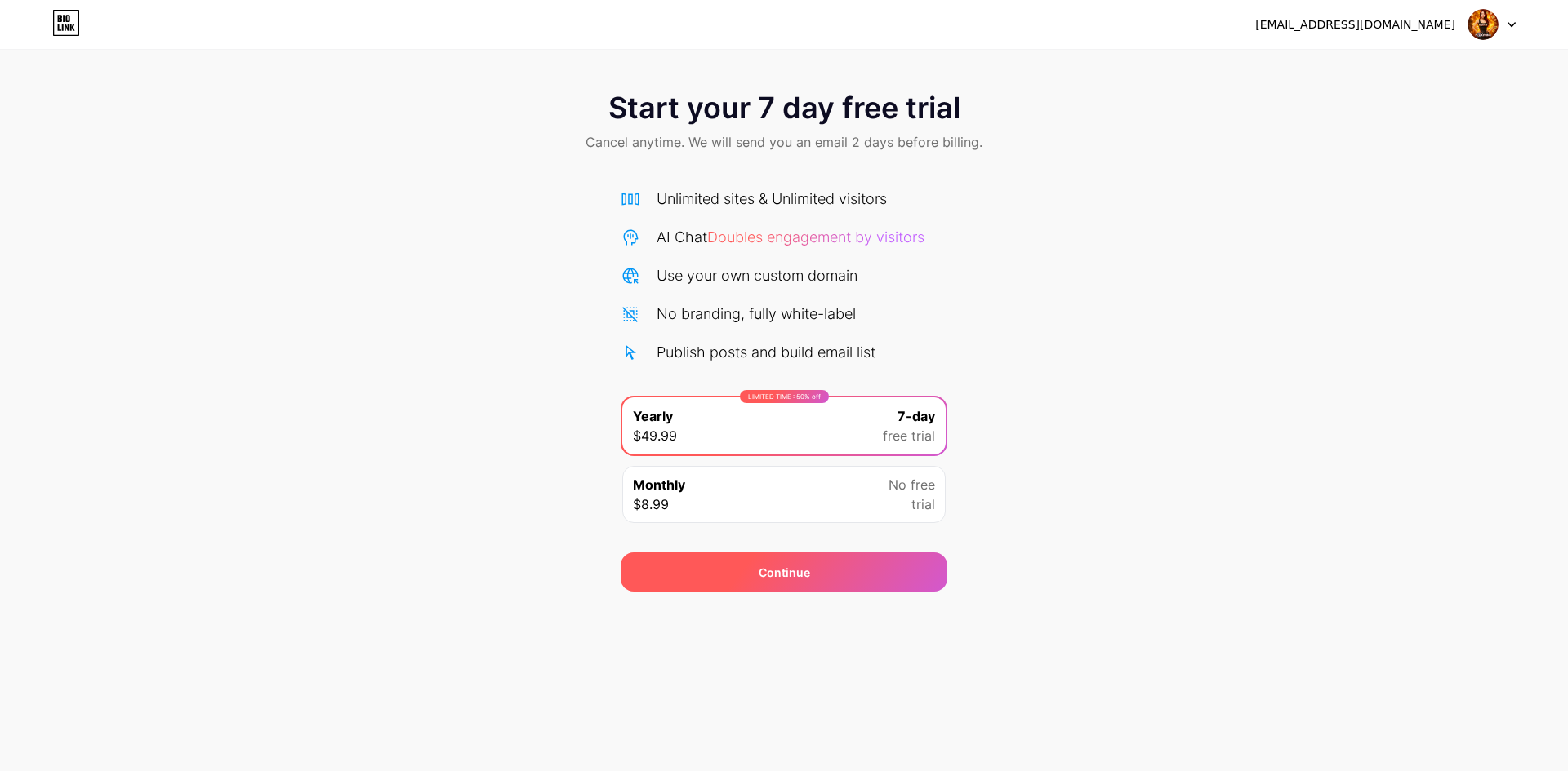
click at [477, 587] on div "Continue" at bounding box center [784, 572] width 327 height 39
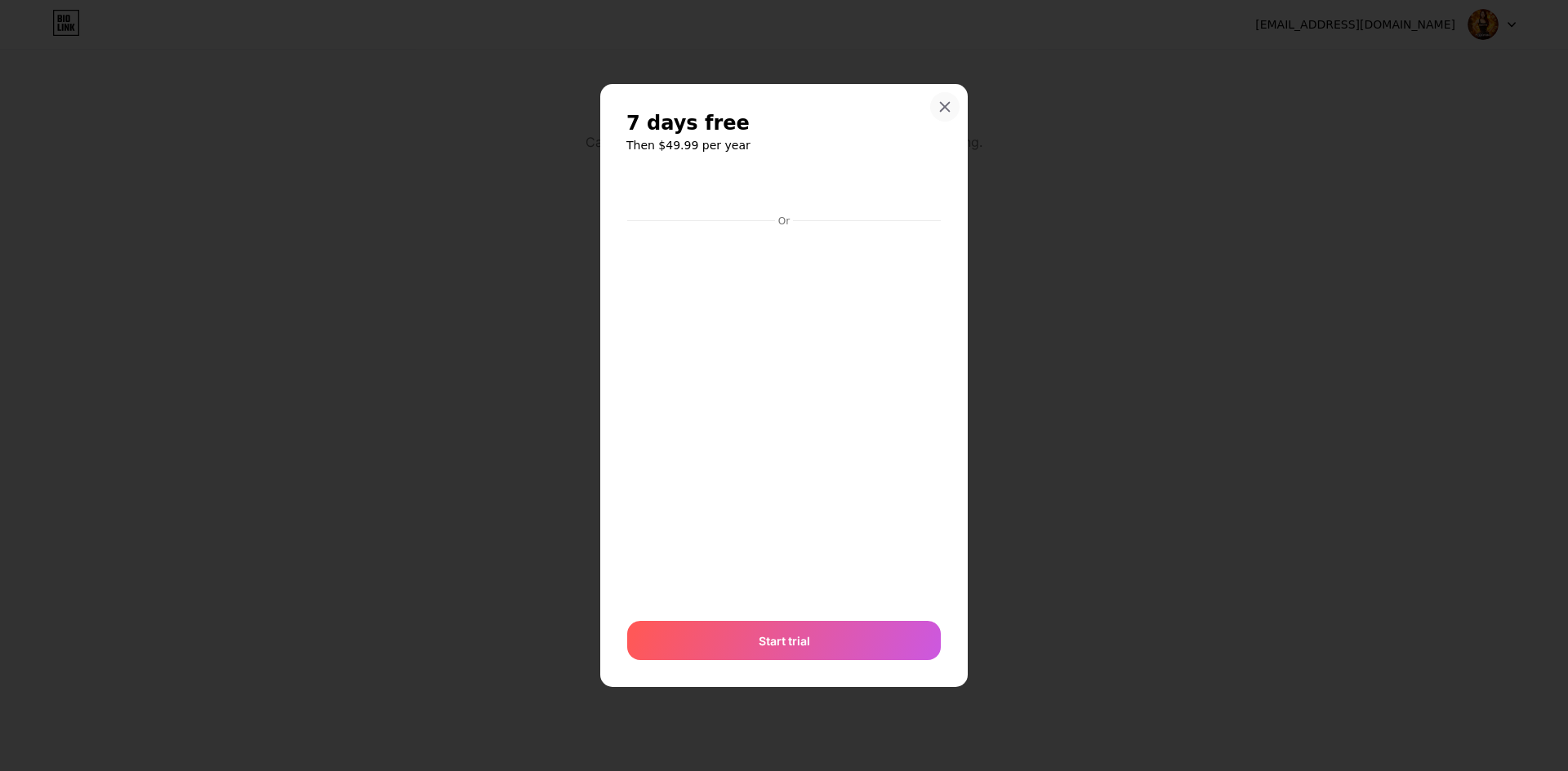
click at [477, 107] on icon at bounding box center [945, 107] width 13 height 13
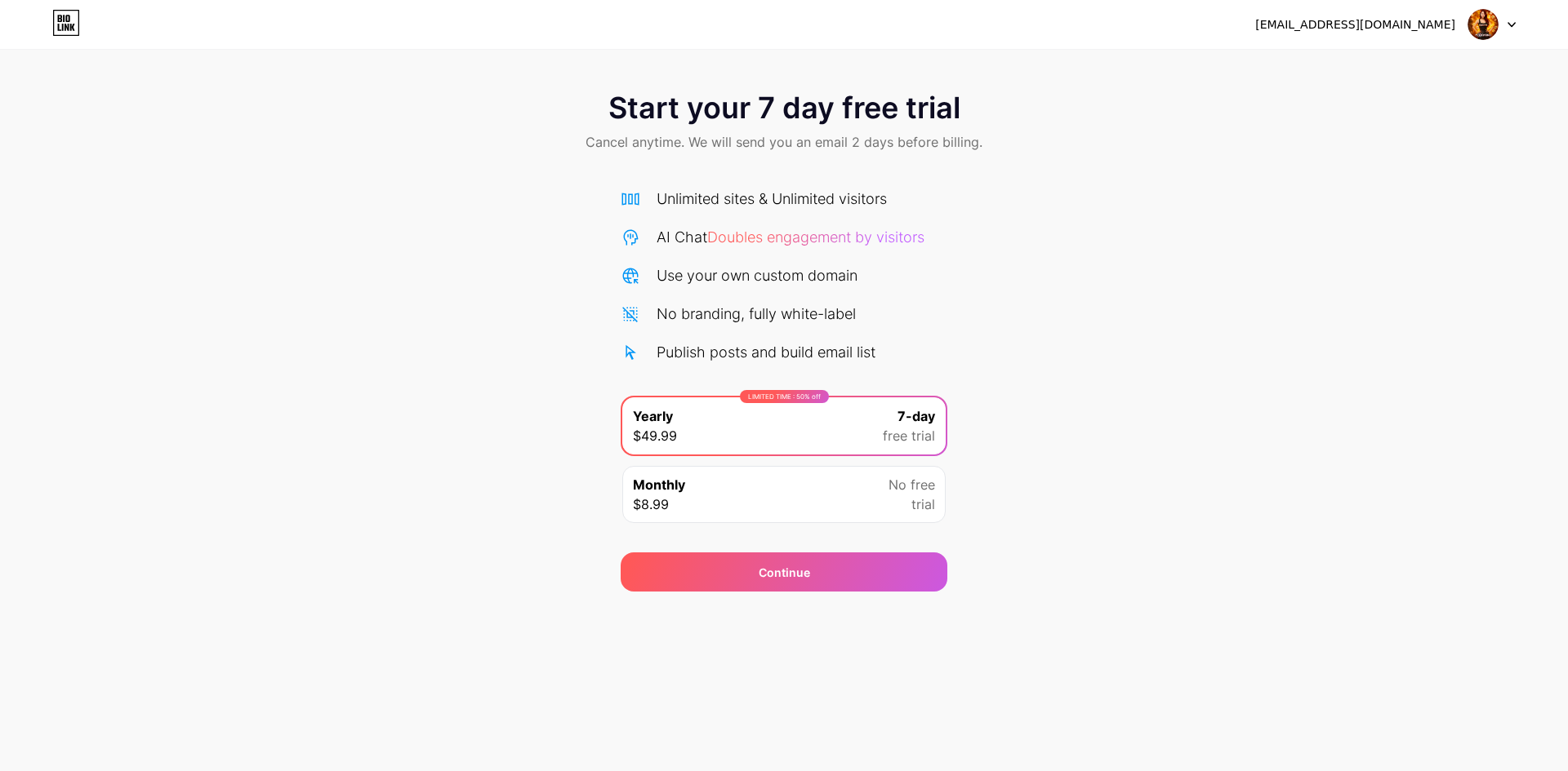
click at [477, 494] on div "Monthly $8.99 No free trial" at bounding box center [784, 494] width 323 height 57
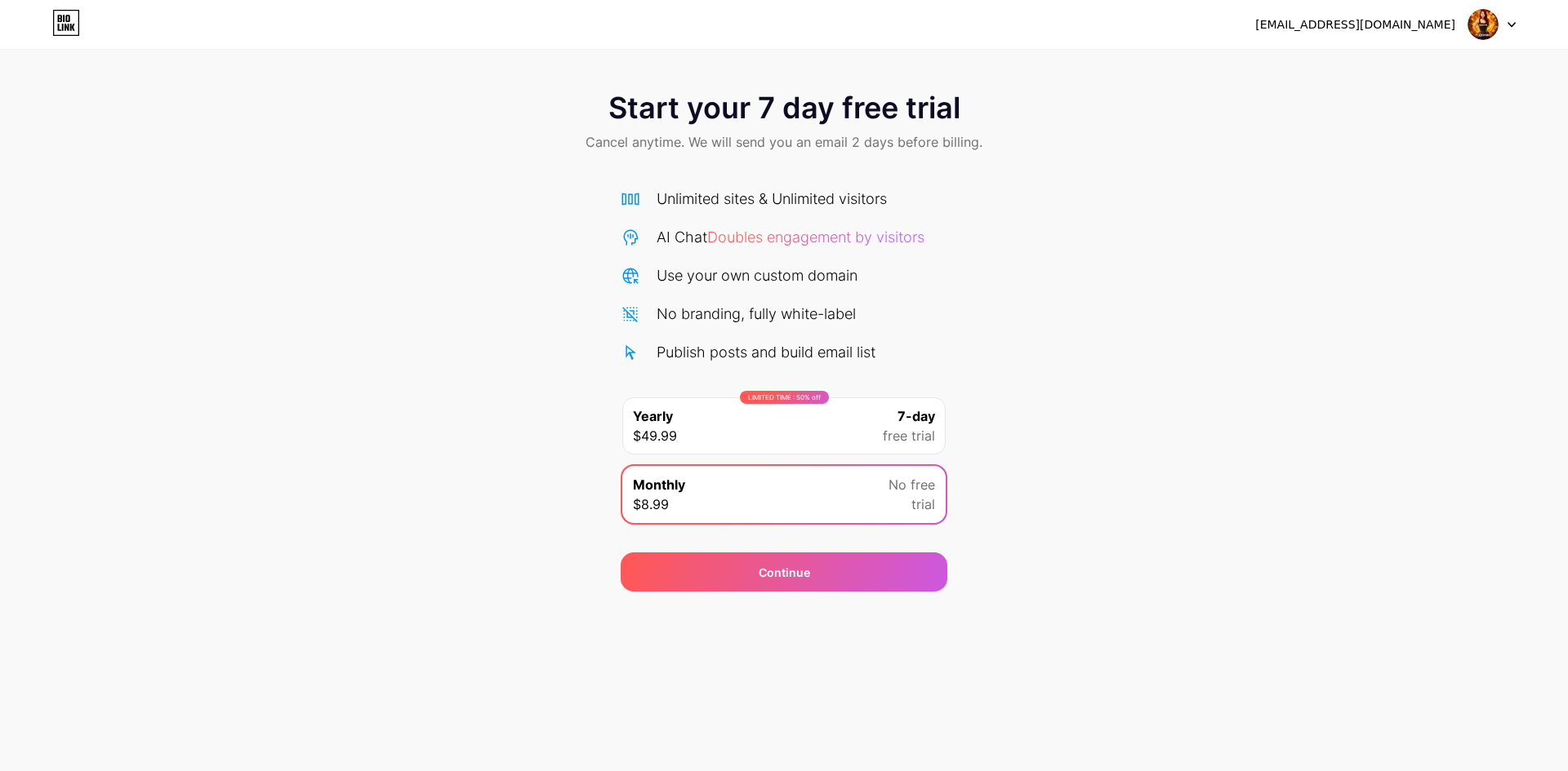
click at [477, 445] on div "LIMITED TIME : 50% off Yearly $49.99 7-day free trial" at bounding box center [784, 426] width 323 height 57
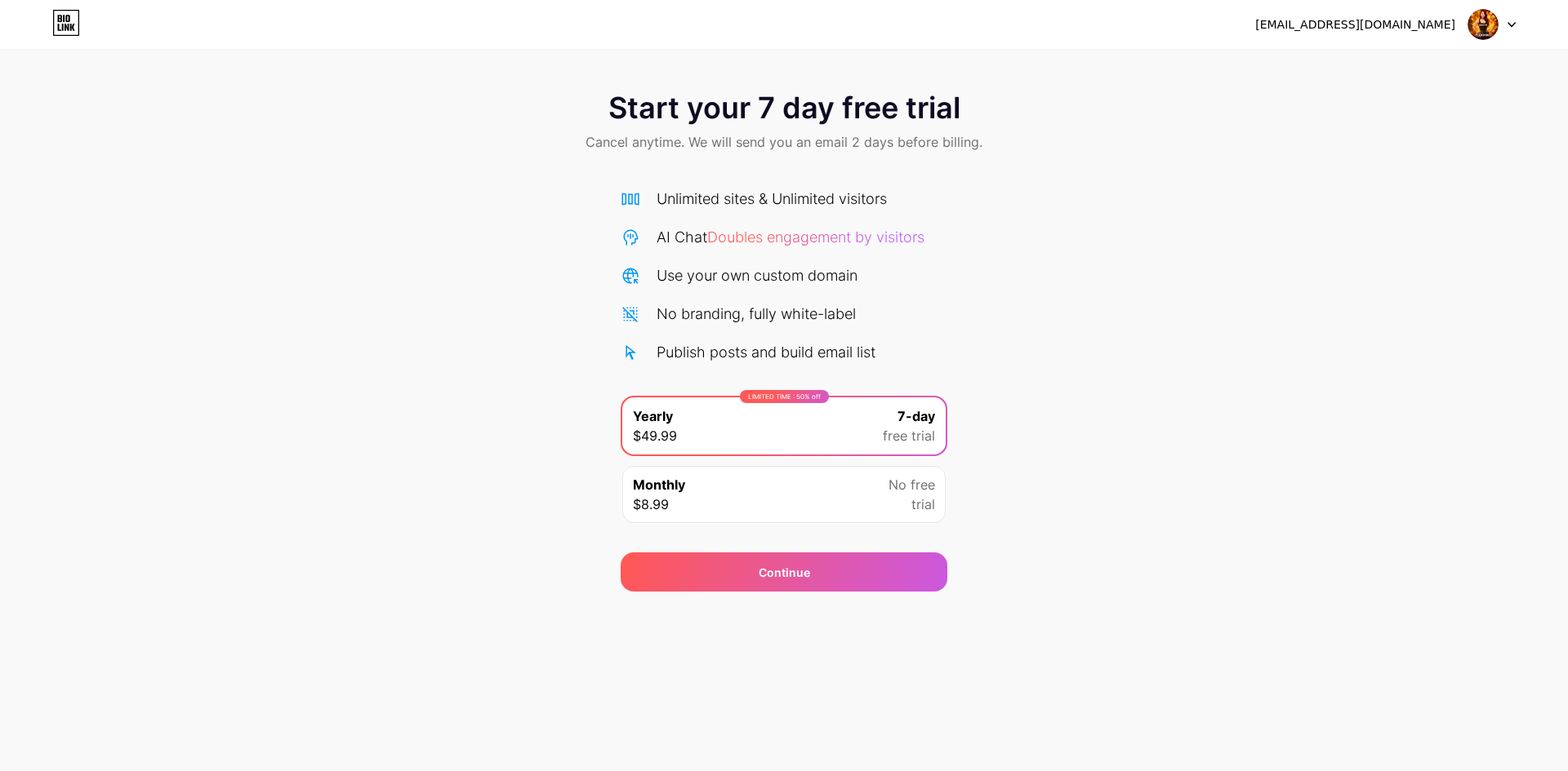
click at [477, 510] on div "Monthly $8.99 No free trial" at bounding box center [784, 494] width 323 height 57
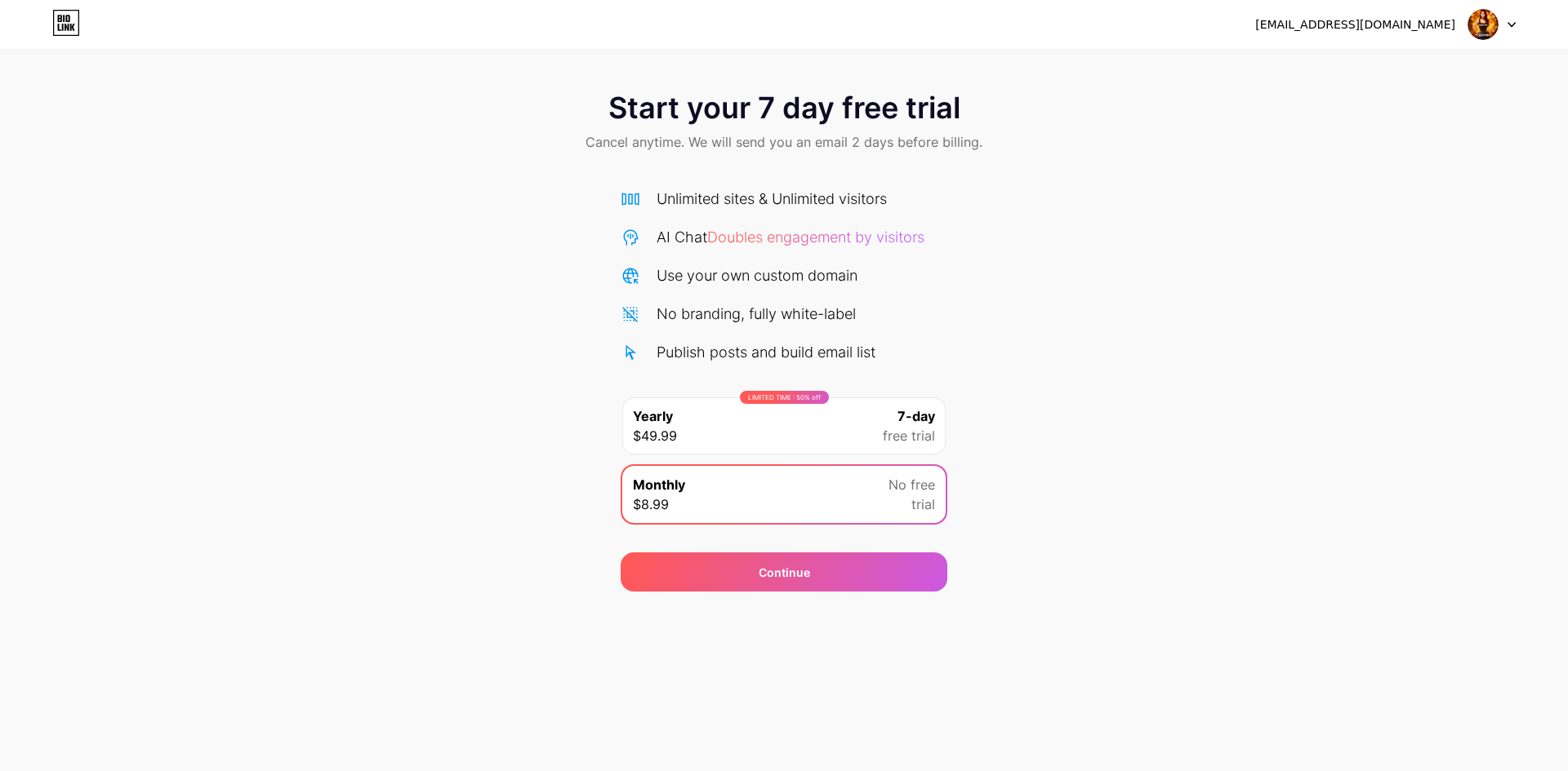
click at [477, 242] on span "Doubles engagement by visitors" at bounding box center [816, 238] width 217 height 18
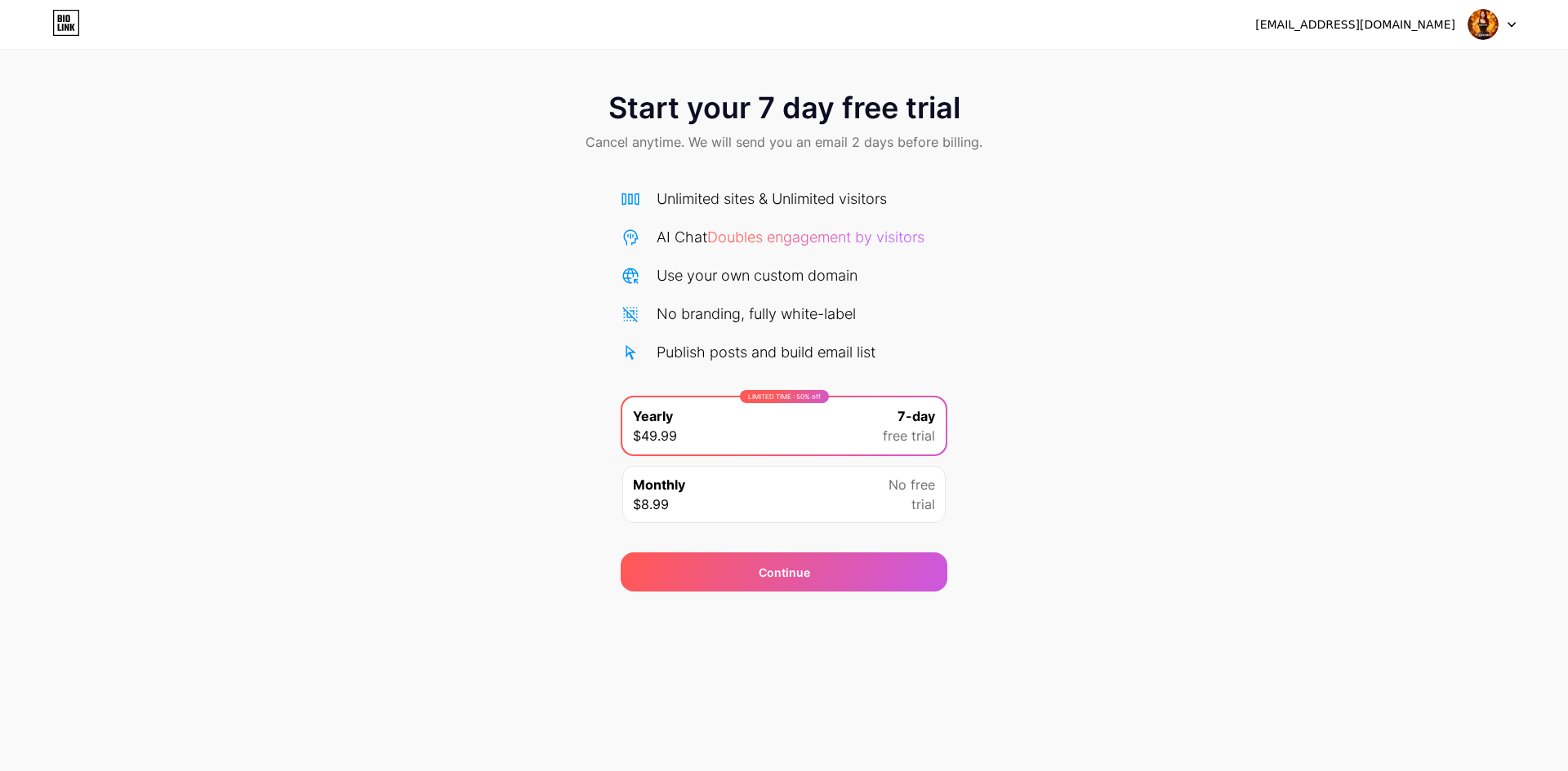
click at [818, 509] on div "Monthly $8.99 No free trial" at bounding box center [784, 494] width 323 height 57
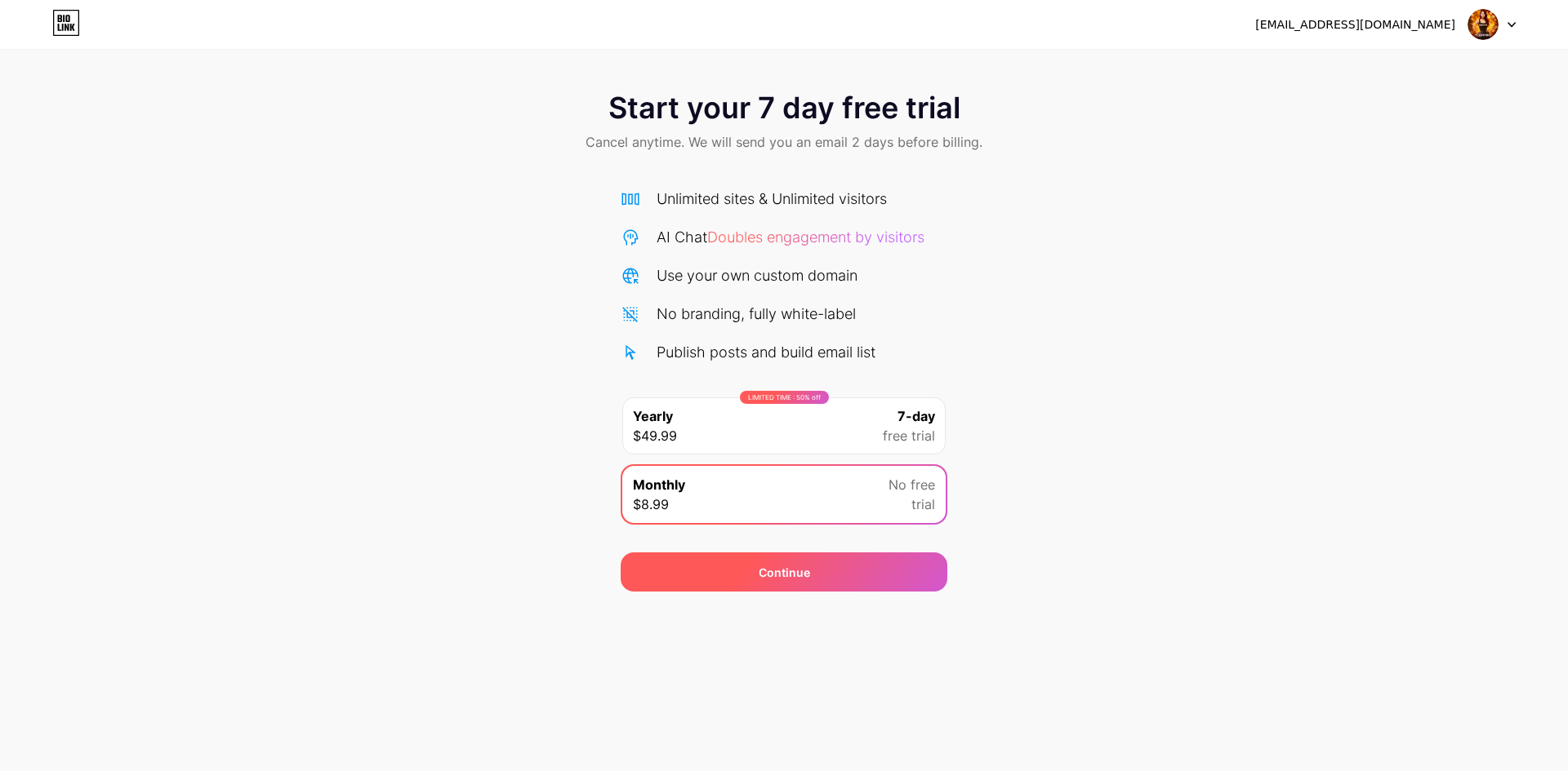
click at [821, 572] on div "Continue" at bounding box center [784, 572] width 327 height 39
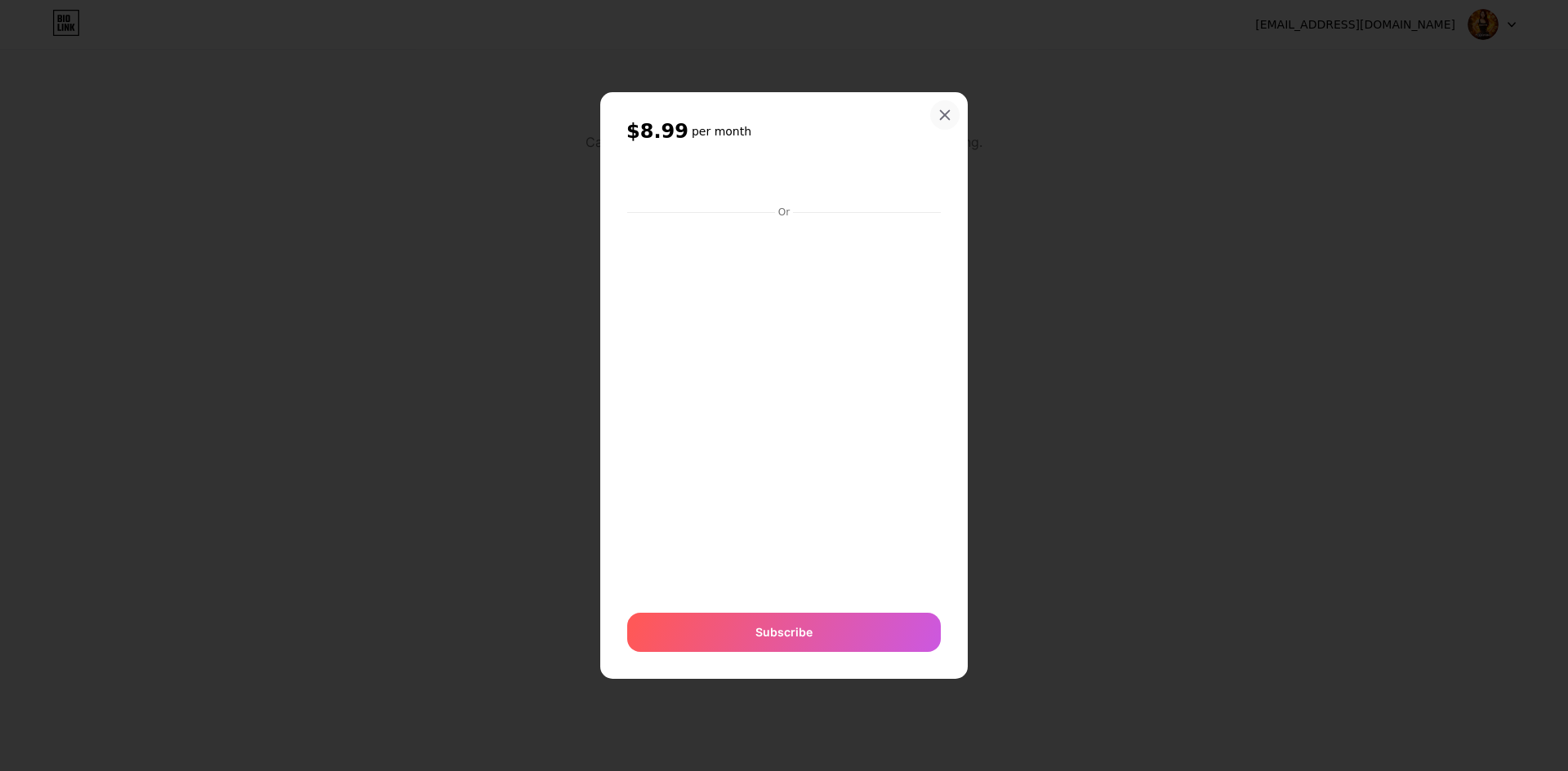
click at [941, 111] on icon at bounding box center [945, 114] width 13 height 13
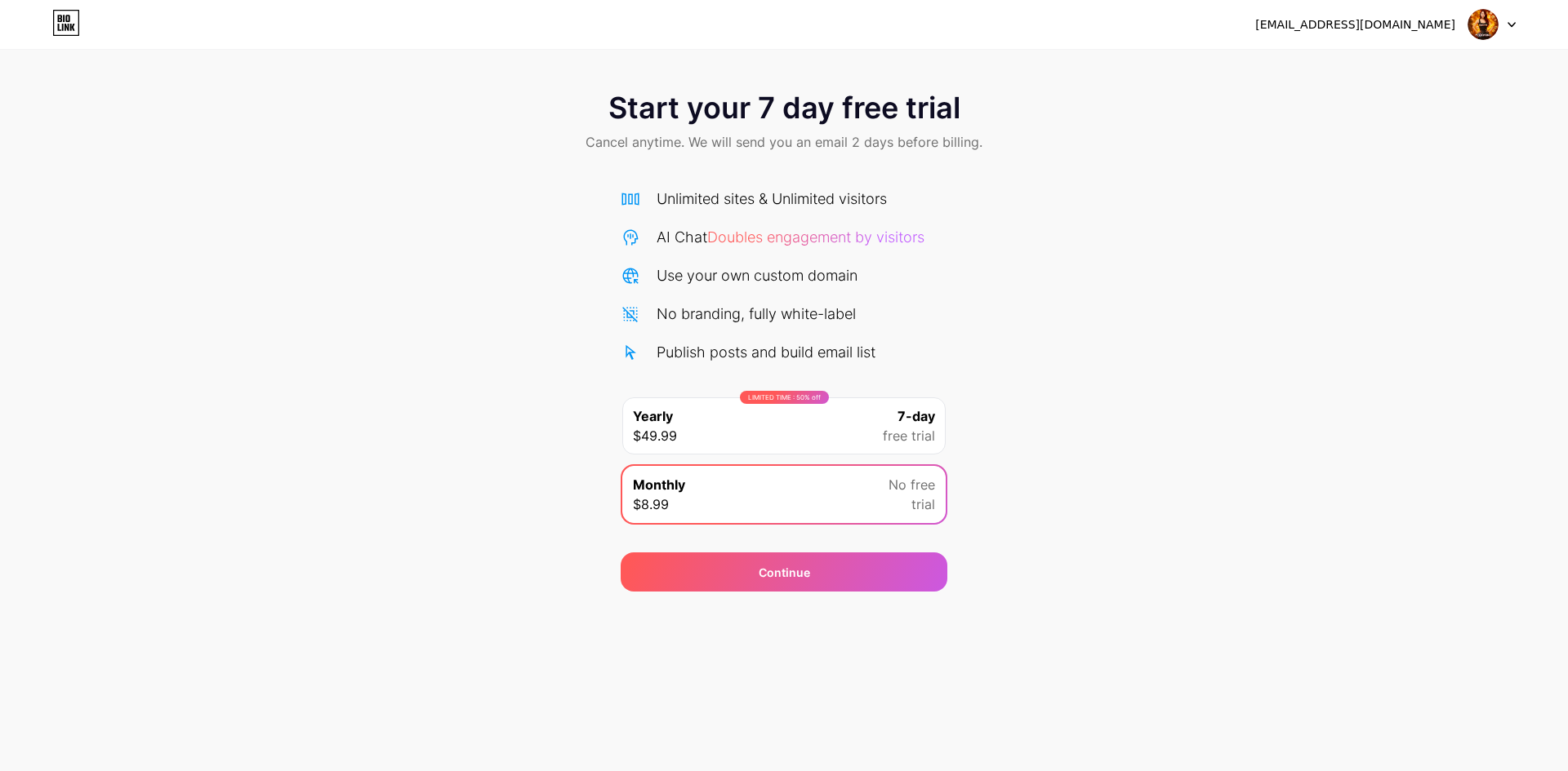
click at [456, 279] on div "Start your 7 day free trial Cancel anytime. We will send you an email 2 days be…" at bounding box center [784, 334] width 1568 height 517
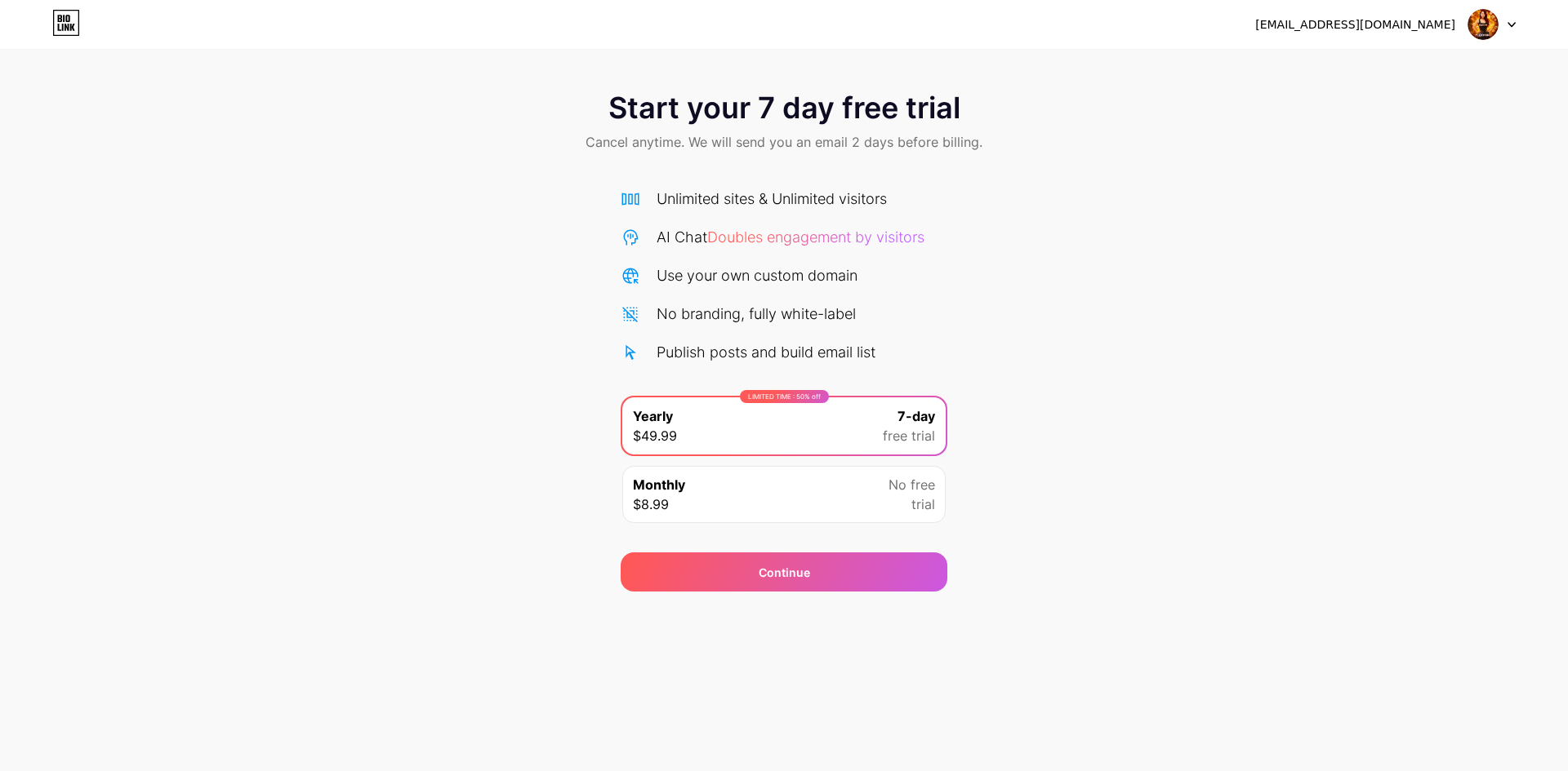
click at [1273, 177] on div "Start your 7 day free trial Cancel anytime. We will send you an email 2 days be…" at bounding box center [784, 334] width 1568 height 517
click at [1001, 133] on div "Start your 7 day free trial Cancel anytime. We will send you an email 2 days be…" at bounding box center [784, 123] width 1568 height 96
click at [1324, 62] on div "Start your 7 day free trial Cancel anytime. We will send you an email 2 days be…" at bounding box center [784, 295] width 1568 height 592
click at [1413, 22] on div "[EMAIL_ADDRESS][DOMAIN_NAME]" at bounding box center [1355, 25] width 200 height 18
click at [1505, 28] on div at bounding box center [1492, 24] width 47 height 29
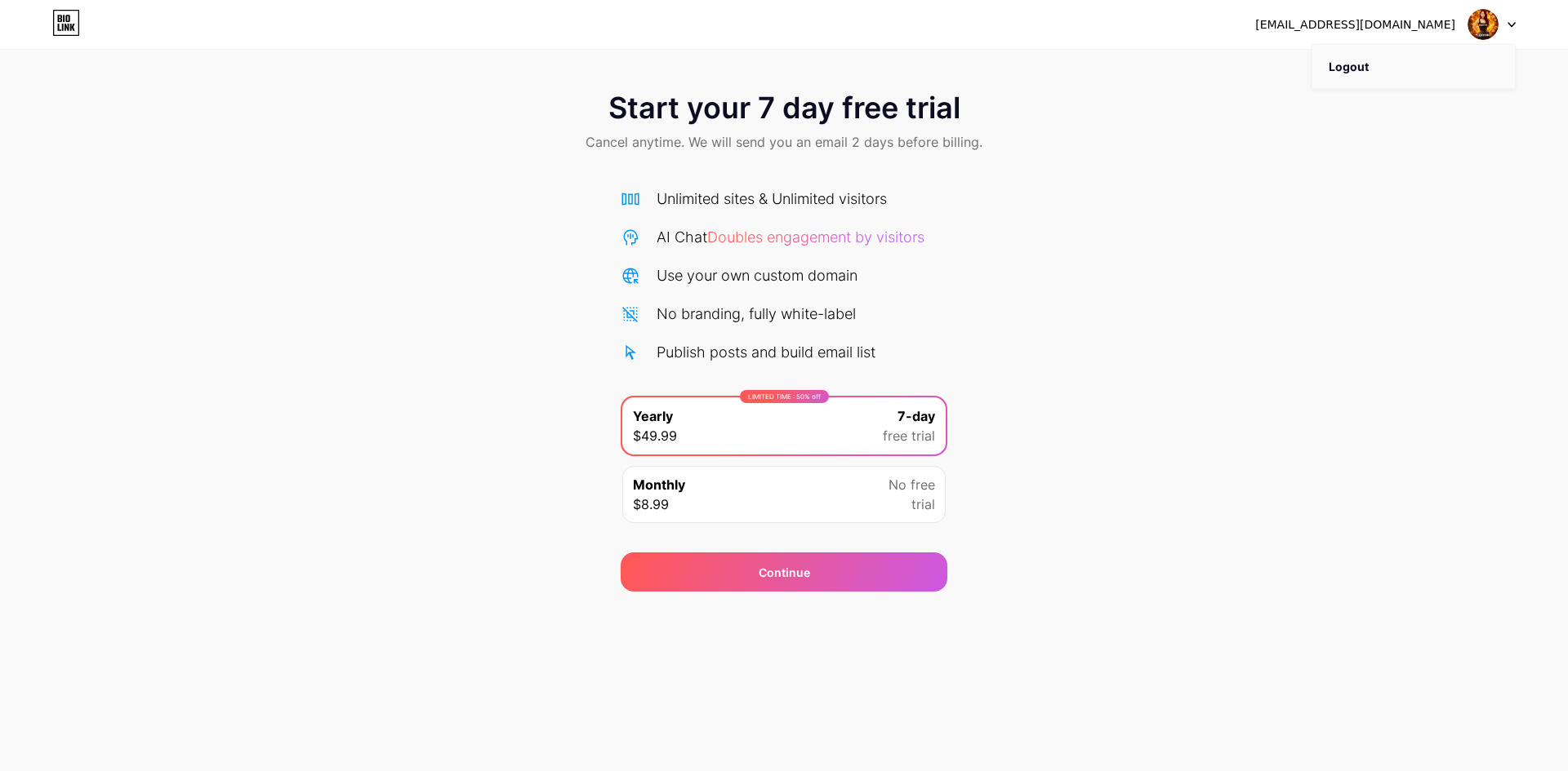
click at [1409, 65] on li "Logout" at bounding box center [1413, 67] width 203 height 44
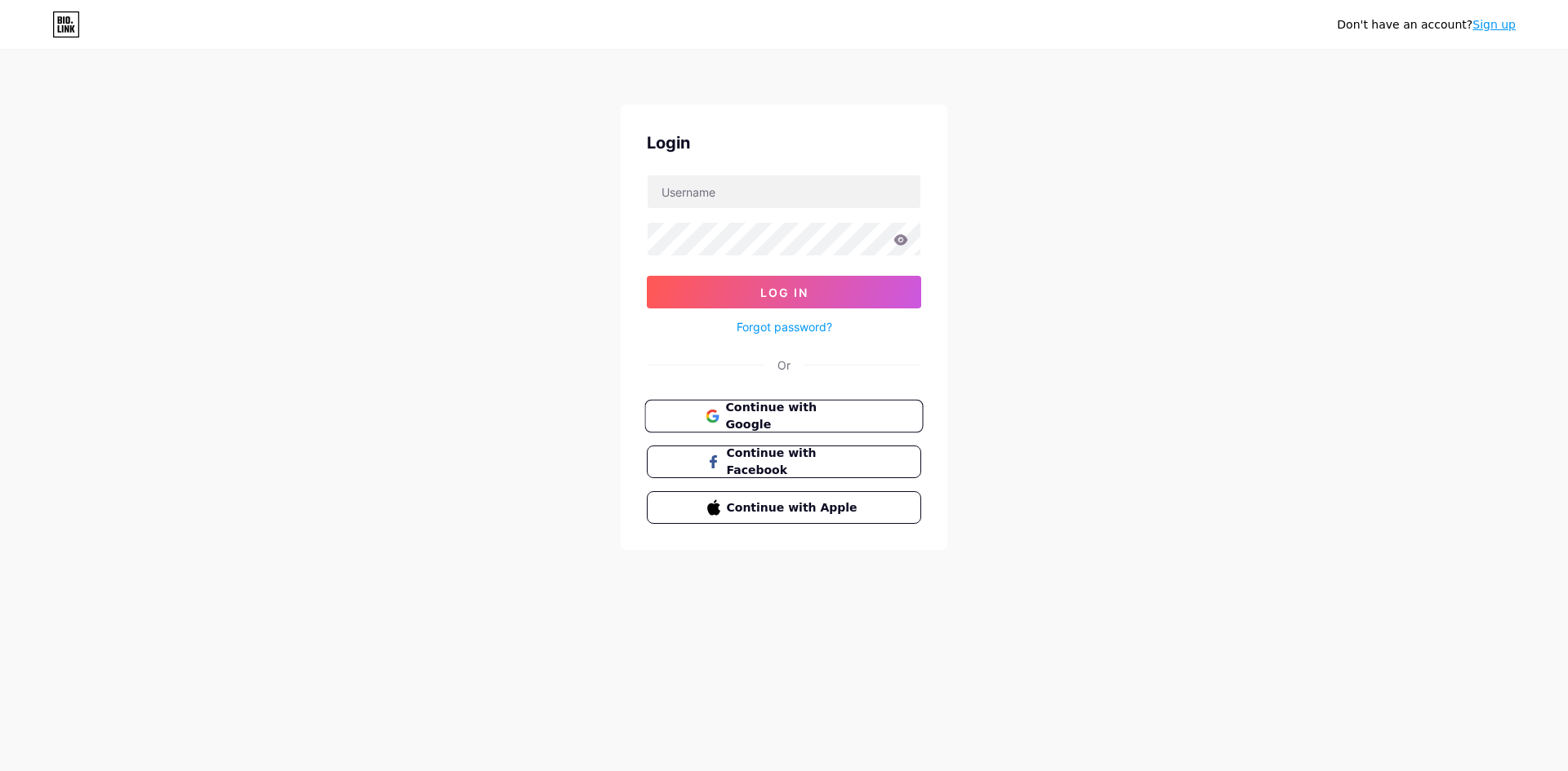
click at [801, 418] on span "Continue with Google" at bounding box center [793, 417] width 136 height 35
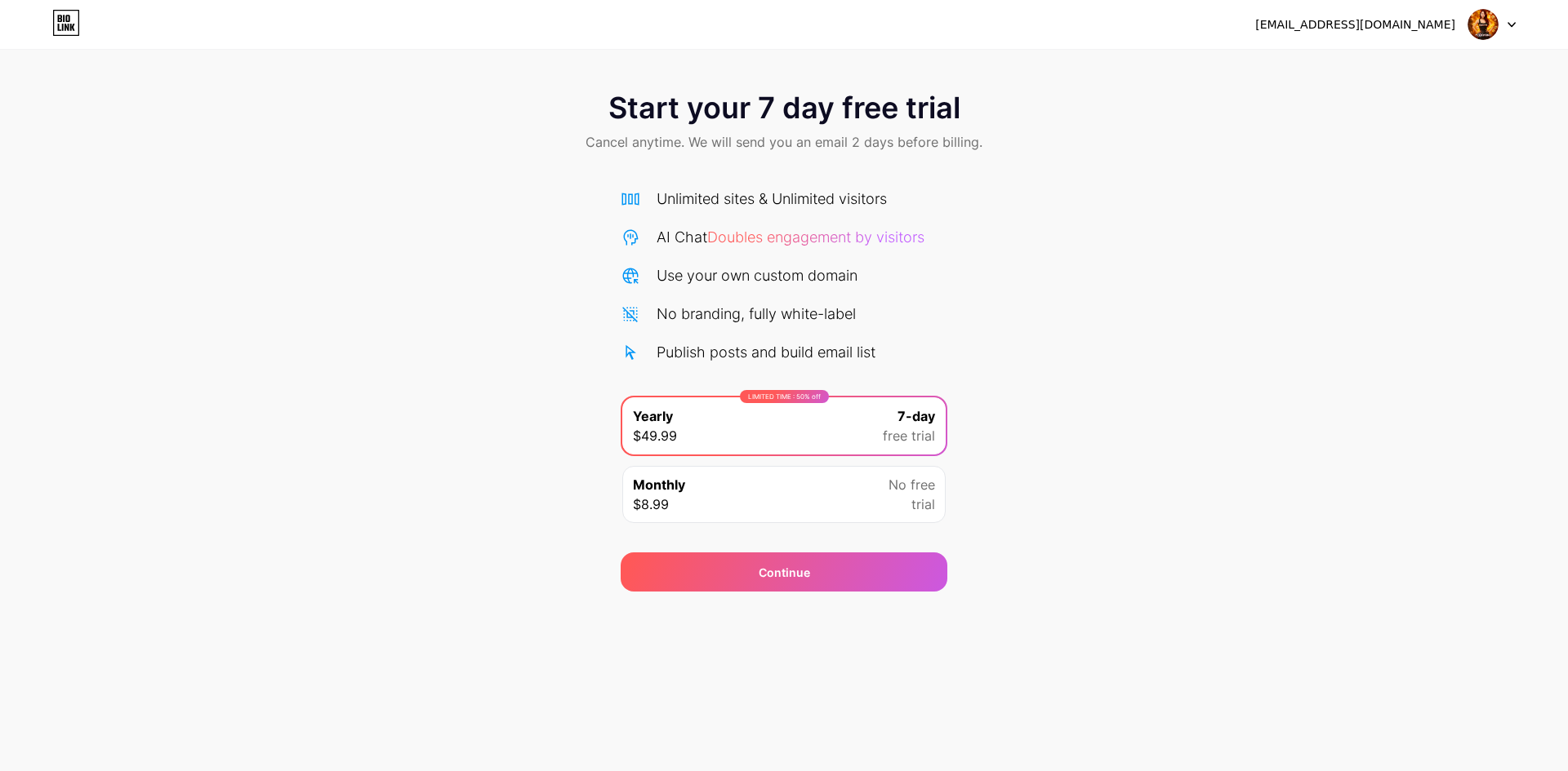
click at [32, 23] on div "[EMAIL_ADDRESS][DOMAIN_NAME] Logout" at bounding box center [784, 24] width 1568 height 29
click at [60, 22] on icon at bounding box center [60, 19] width 4 height 8
click at [534, 303] on div "Start your 7 day free trial Cancel anytime. We will send you an email 2 days be…" at bounding box center [784, 334] width 1568 height 517
click at [1172, 279] on div "Start your 7 day free trial Cancel anytime. We will send you an email 2 days be…" at bounding box center [784, 334] width 1568 height 517
click at [678, 485] on span "Monthly" at bounding box center [659, 485] width 52 height 20
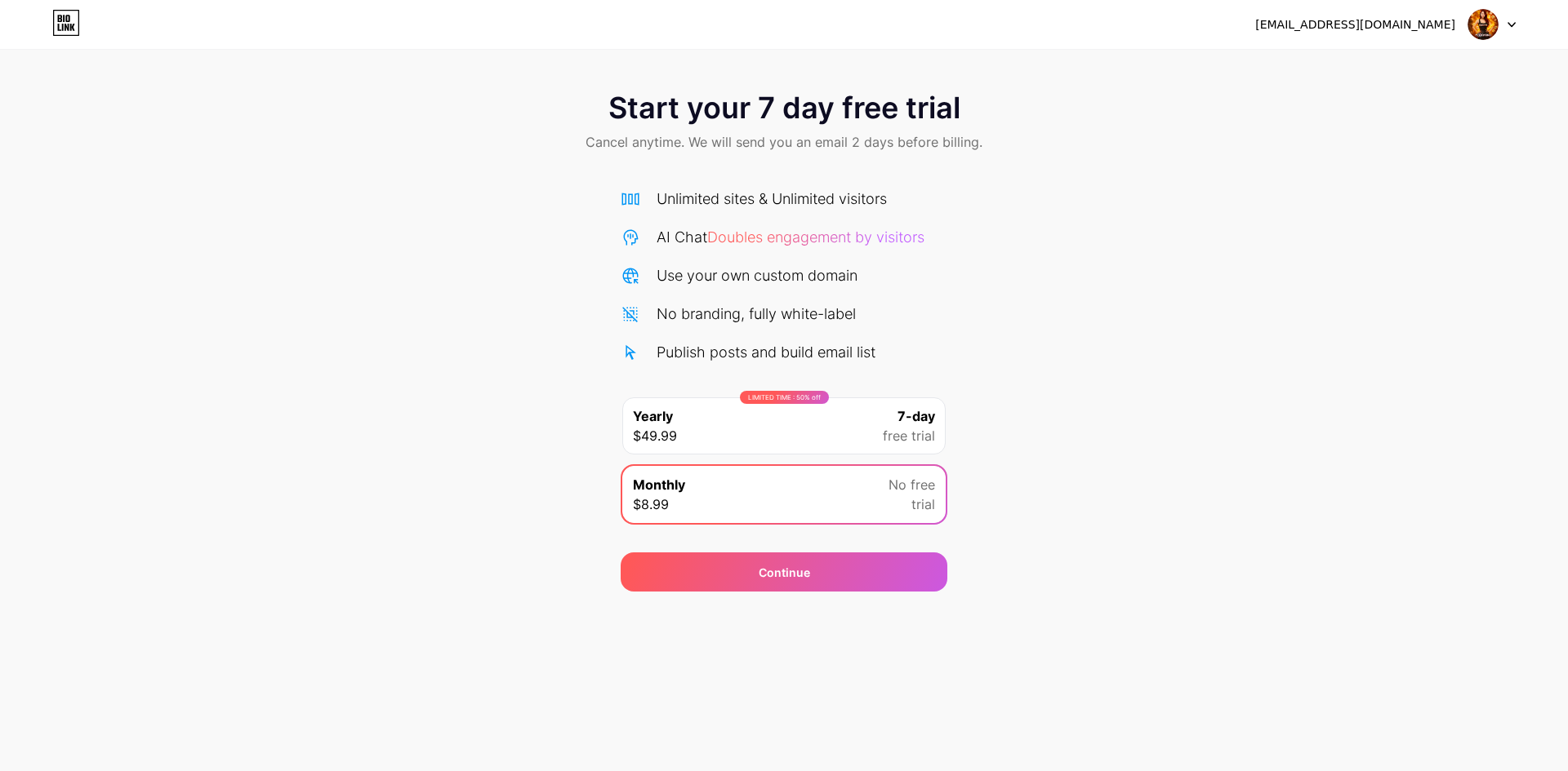
click at [810, 429] on div "LIMITED TIME : 50% off Yearly $49.99 7-day free trial" at bounding box center [784, 426] width 323 height 57
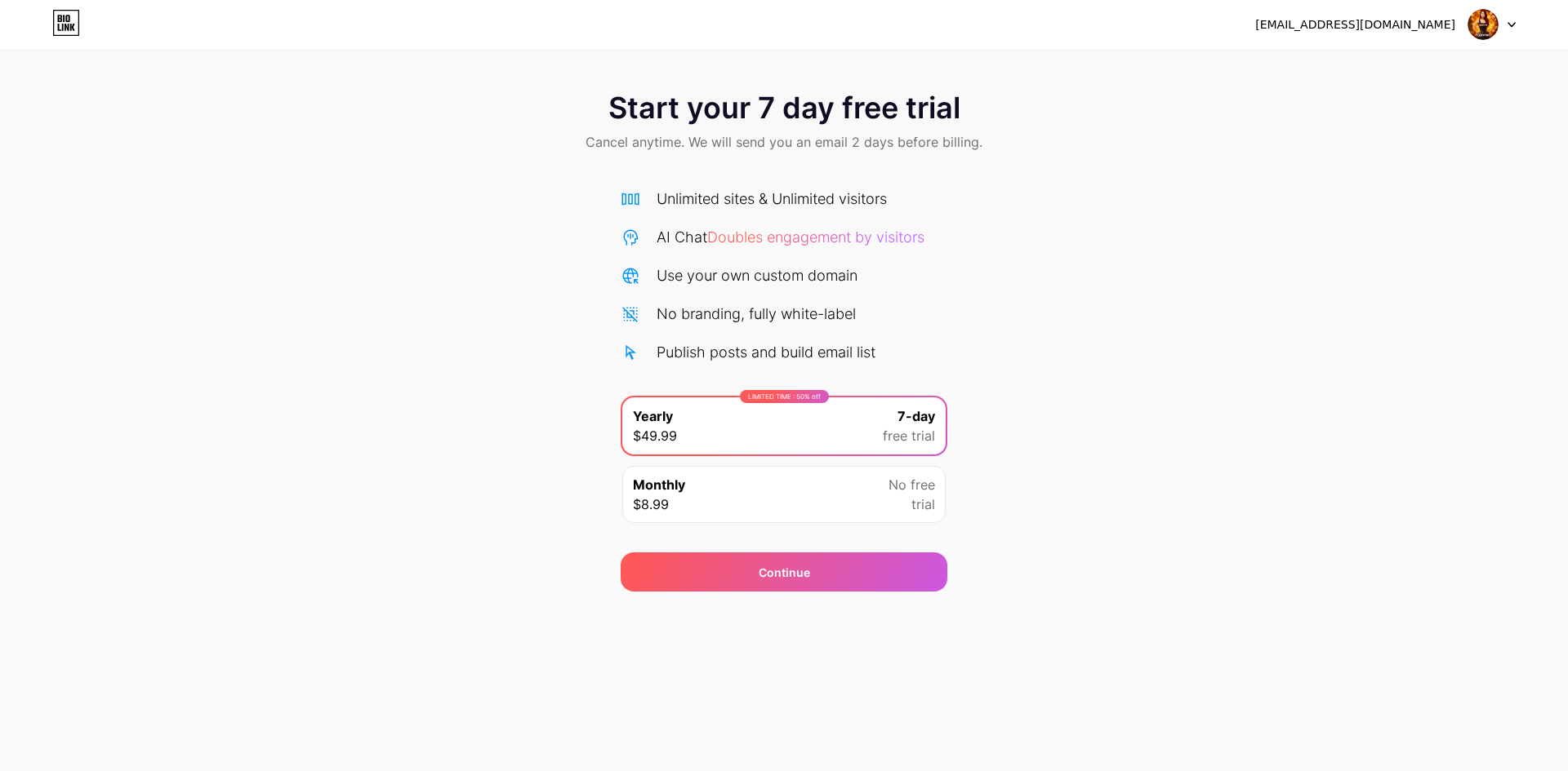
click at [805, 467] on div "Monthly $8.99 No free trial" at bounding box center [784, 494] width 323 height 57
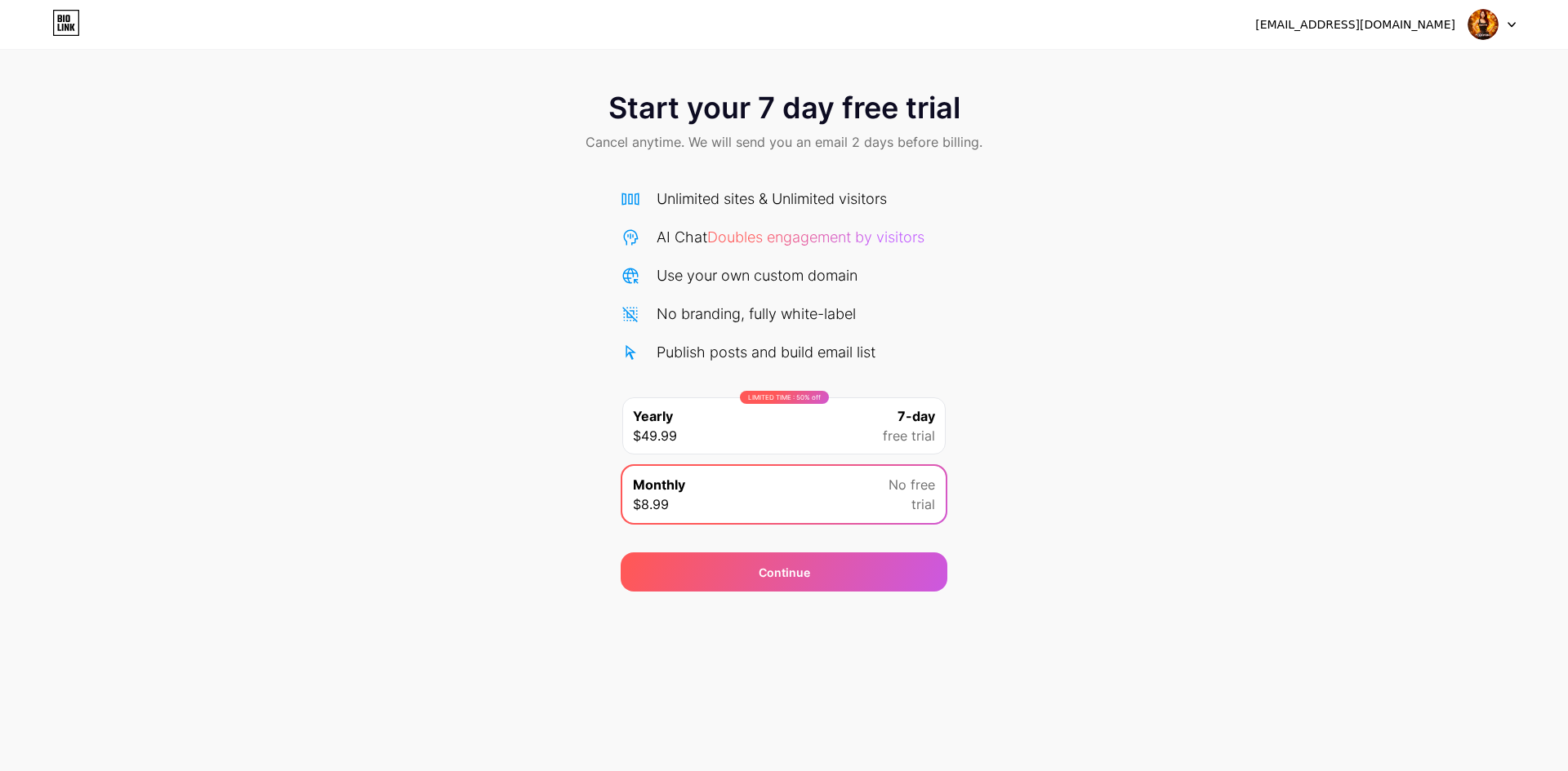
drag, startPoint x: 804, startPoint y: 413, endPoint x: 806, endPoint y: 423, distance: 10.2
click at [806, 423] on div "LIMITED TIME : 50% off Yearly $49.99 7-day free trial" at bounding box center [784, 426] width 323 height 57
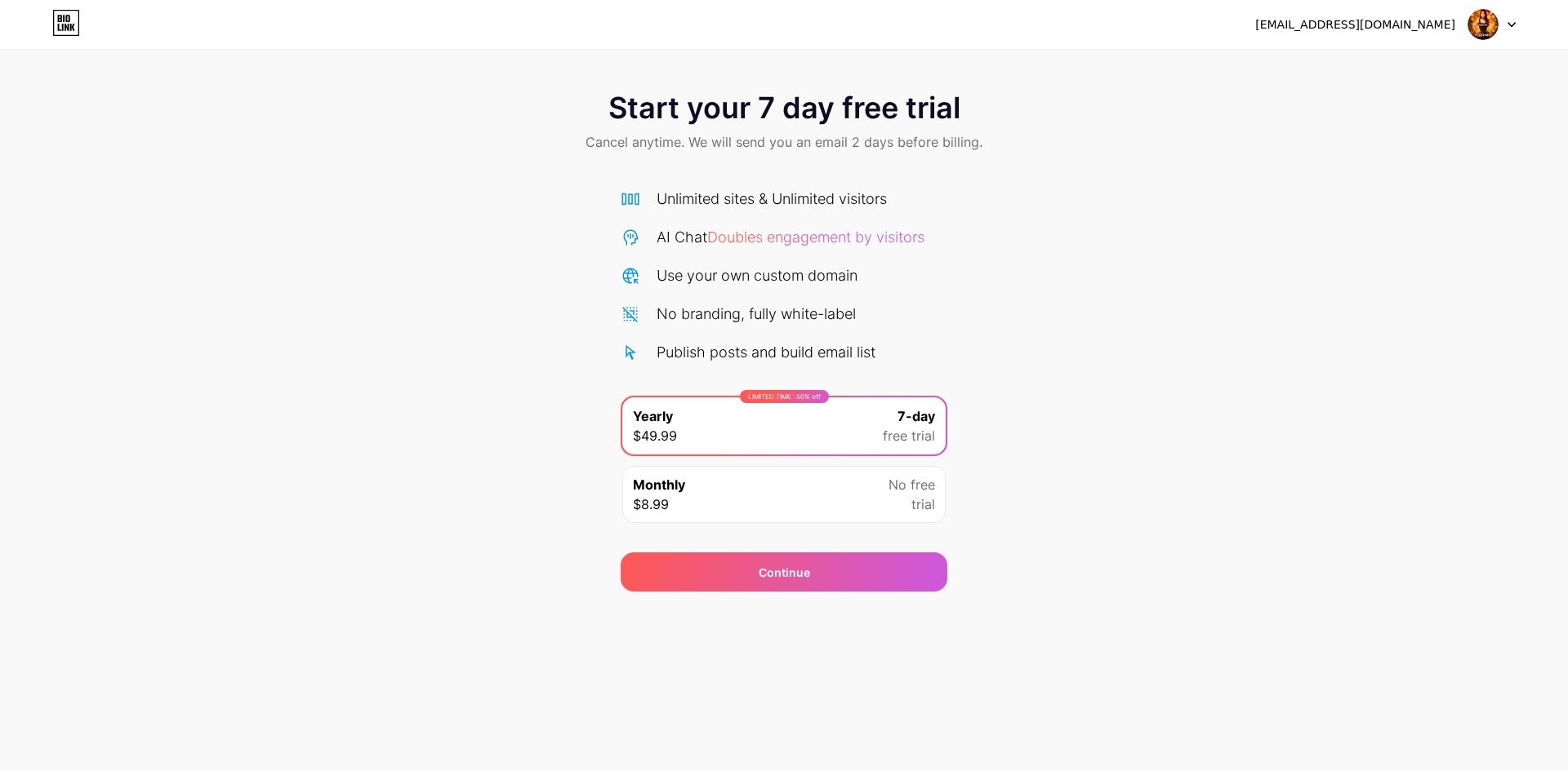
click at [805, 484] on div "Monthly $8.99 No free trial" at bounding box center [784, 494] width 323 height 57
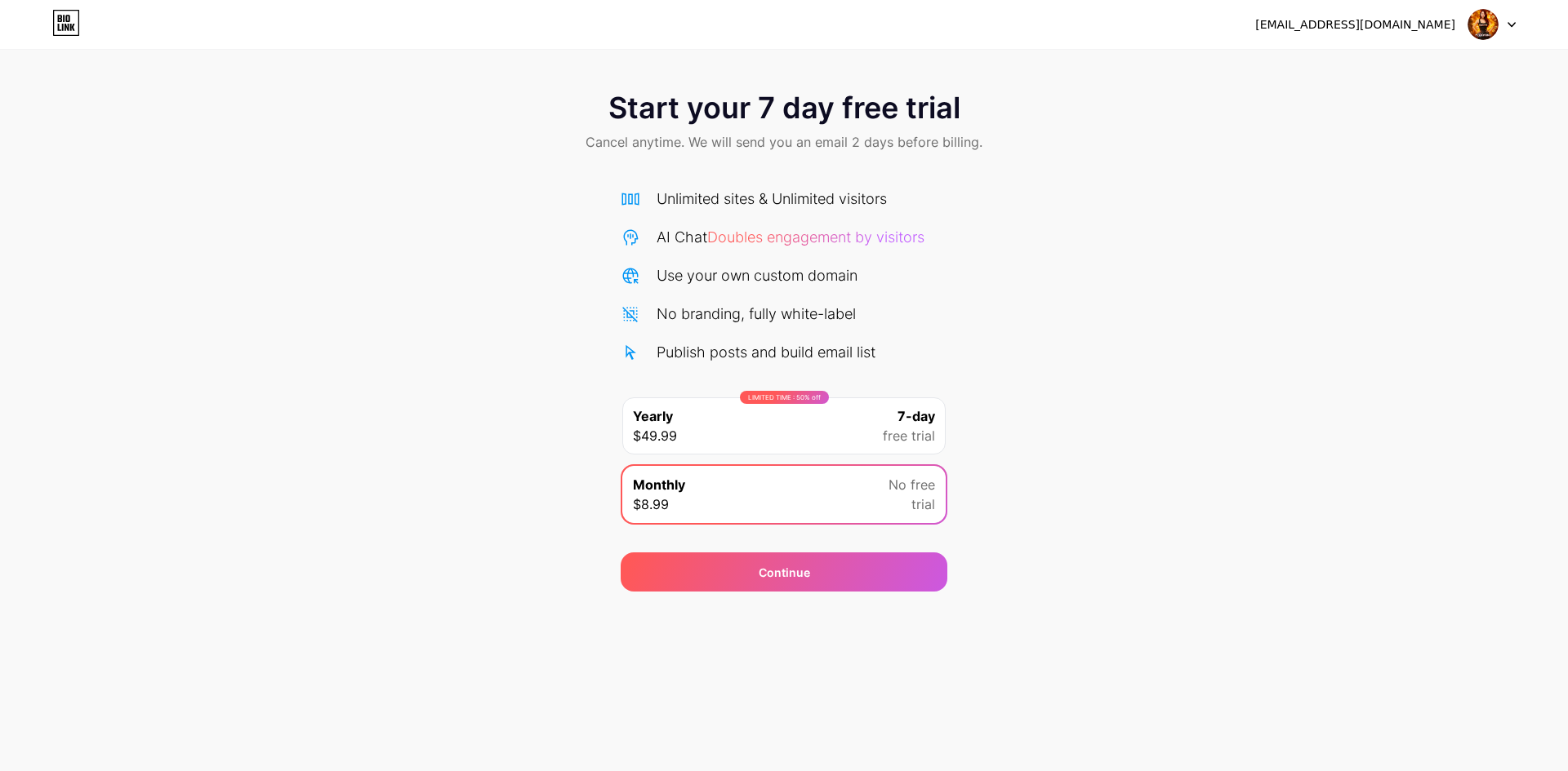
click at [798, 424] on div "LIMITED TIME : 50% off Yearly $49.99 7-day free trial" at bounding box center [784, 426] width 323 height 57
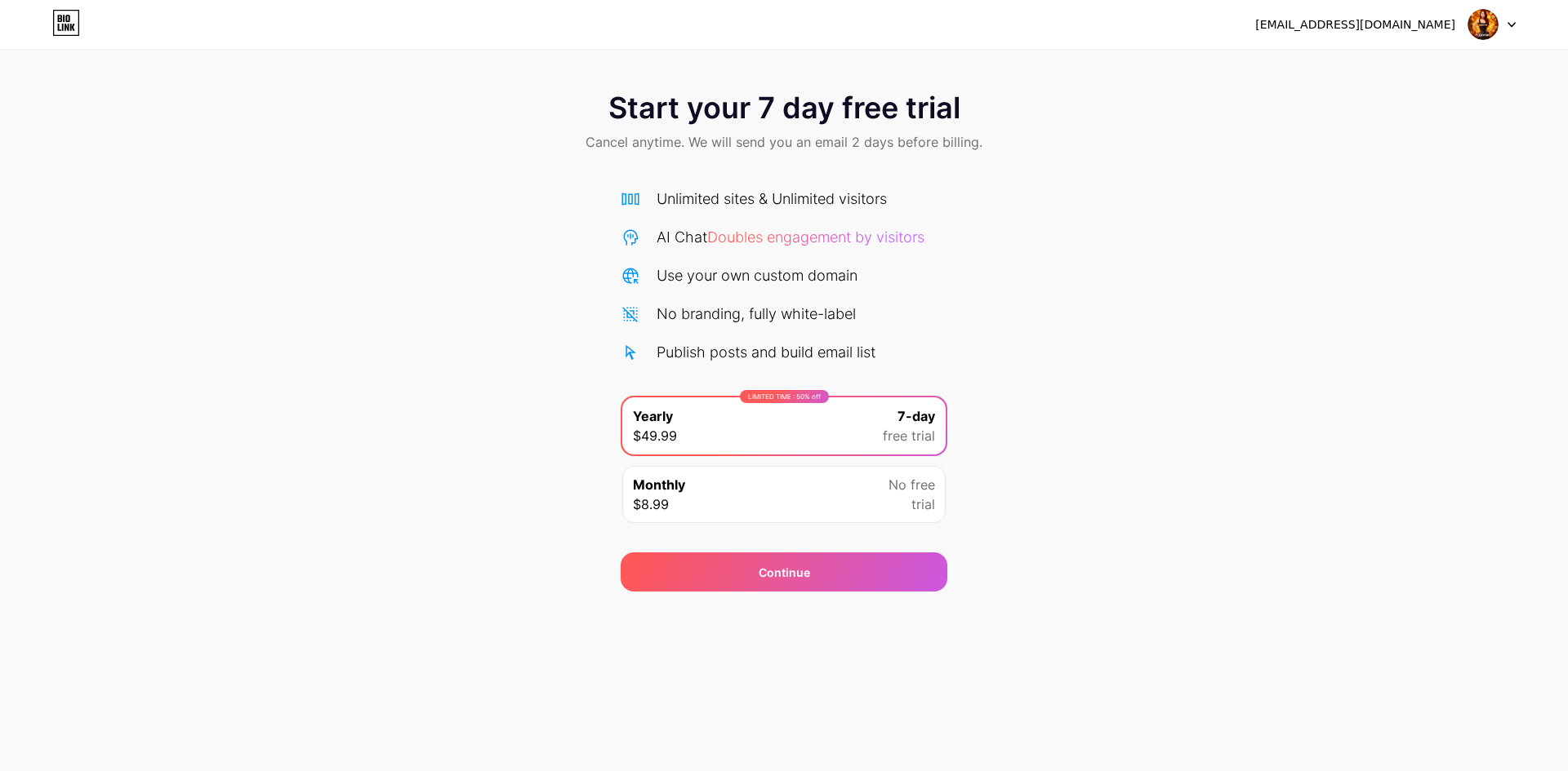
click at [801, 486] on div "Monthly $8.99 No free trial" at bounding box center [784, 494] width 323 height 57
click at [810, 422] on div "LIMITED TIME : 50% off Yearly $49.99 7-day free trial" at bounding box center [784, 426] width 323 height 57
click at [802, 495] on div "Monthly $8.99 No free trial" at bounding box center [784, 494] width 323 height 57
